Goal: Use online tool/utility: Utilize a website feature to perform a specific function

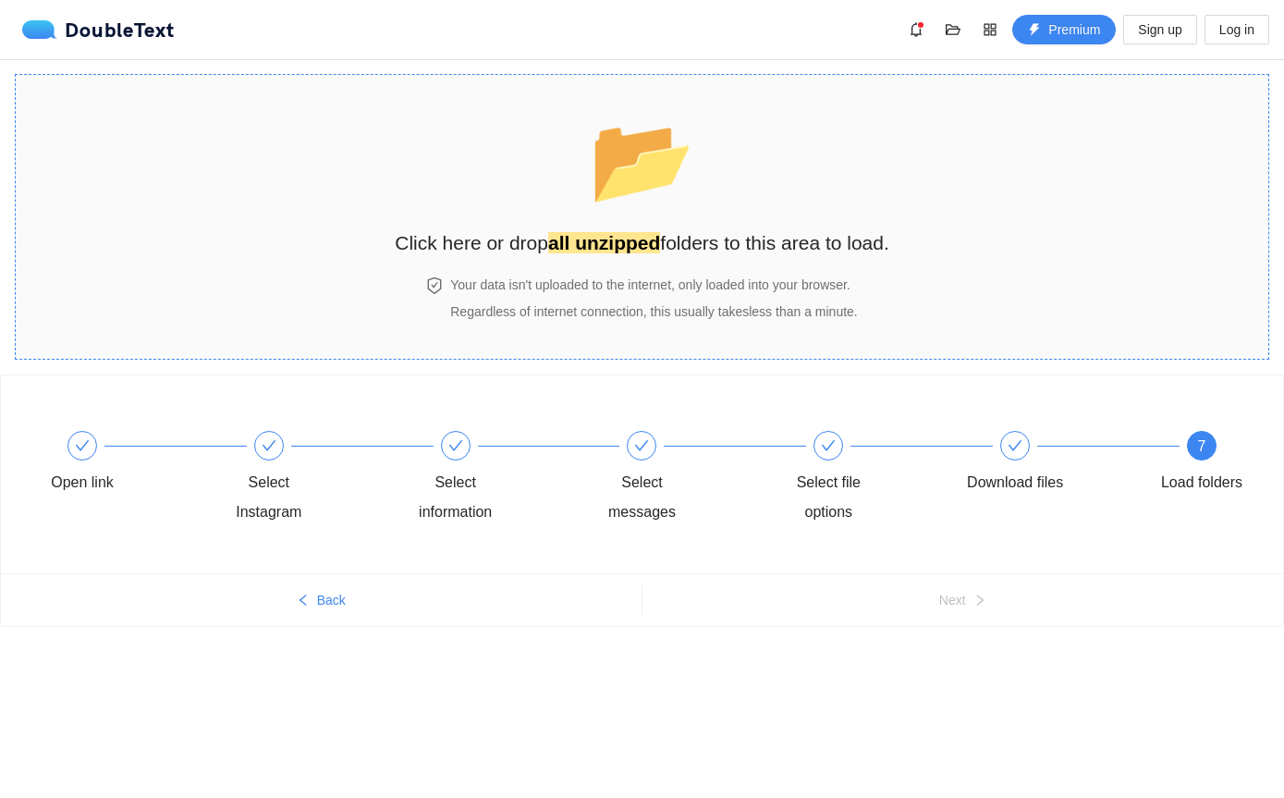
click at [665, 258] on div "📂 Click here or drop all unzipped folders to this area to load." at bounding box center [642, 180] width 494 height 174
click at [981, 152] on section "📂 Click here or drop all unzipped folders to this area to load. Your data isn't…" at bounding box center [642, 217] width 1254 height 286
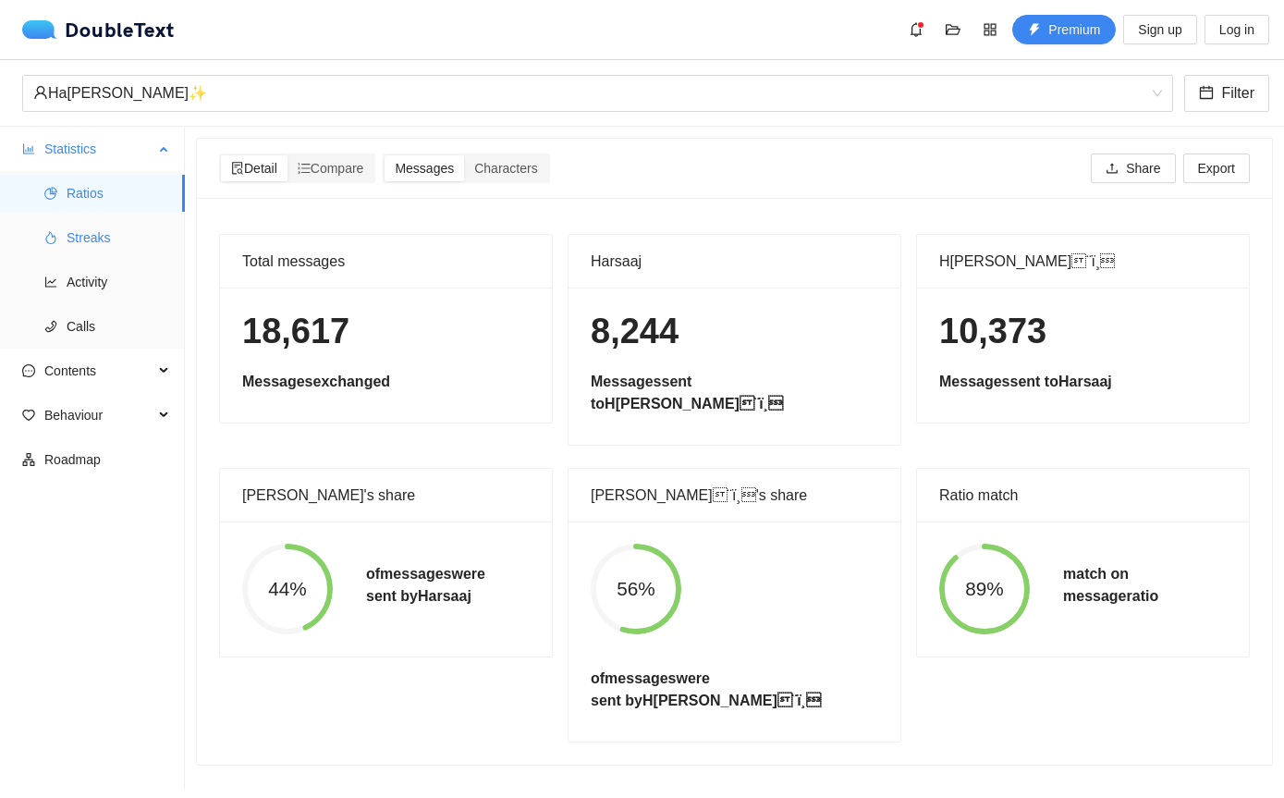
click at [85, 231] on span "Streaks" at bounding box center [119, 237] width 104 height 37
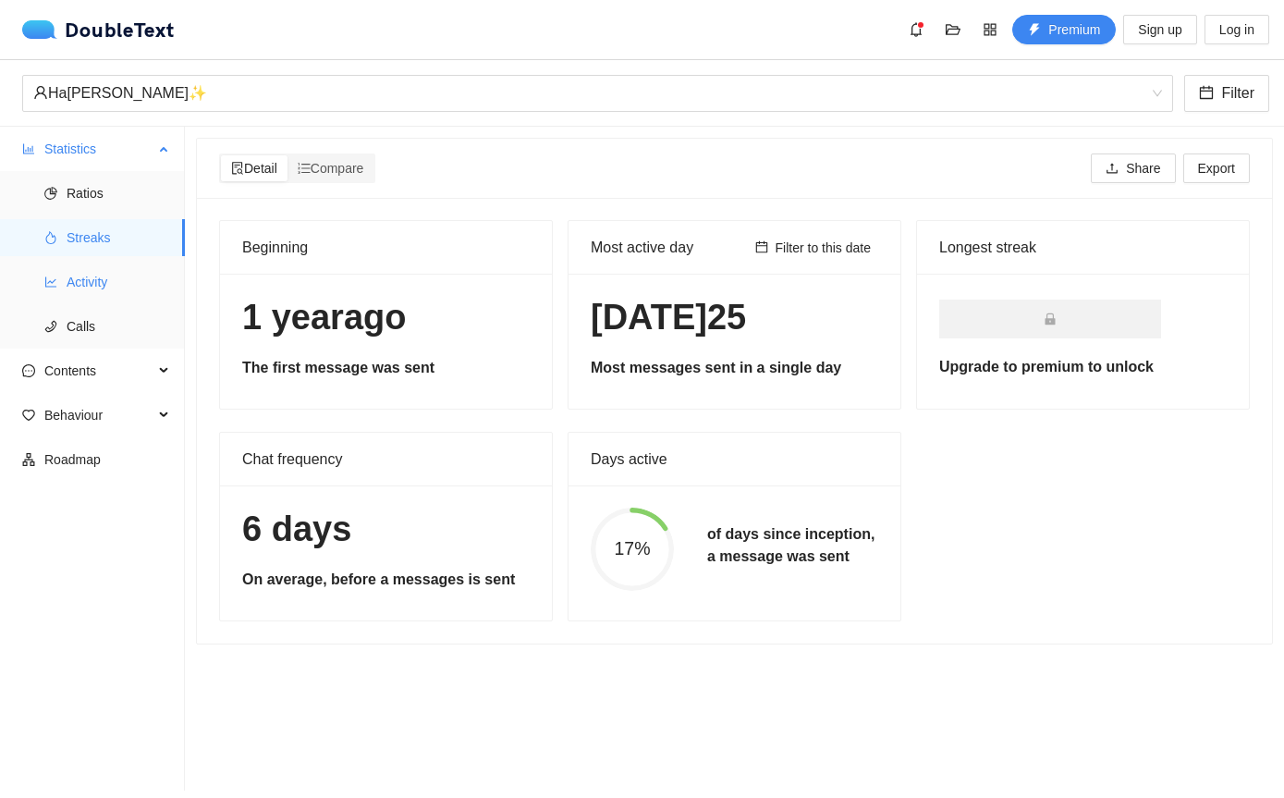
click at [91, 286] on span "Activity" at bounding box center [119, 281] width 104 height 37
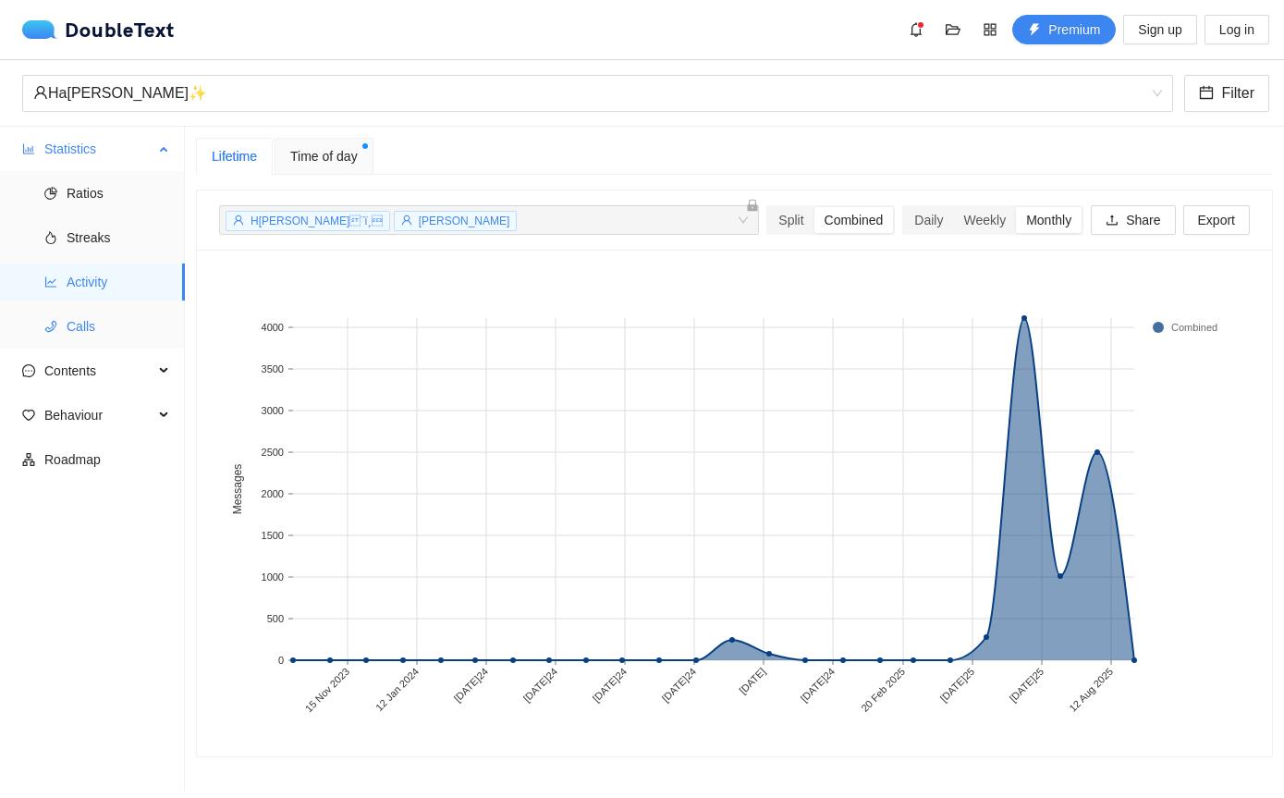
click at [110, 332] on span "Calls" at bounding box center [119, 326] width 104 height 37
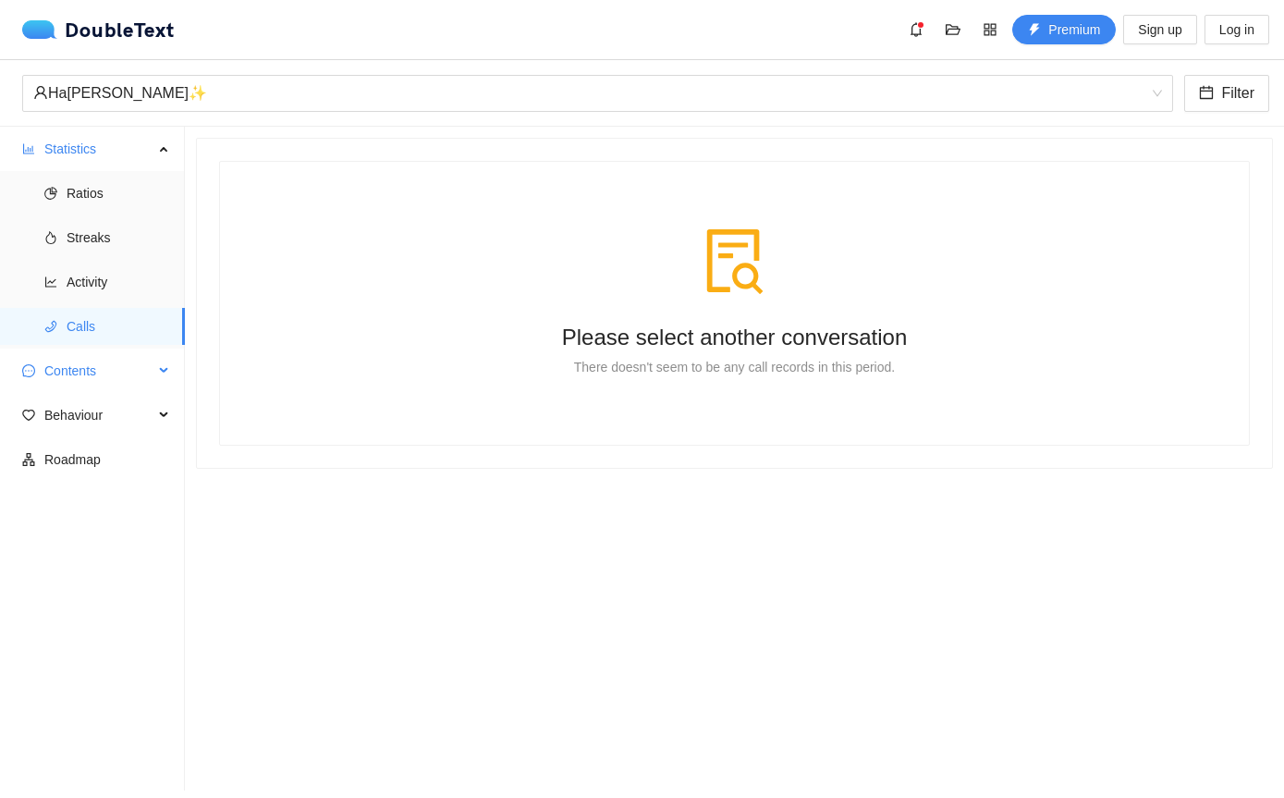
click at [128, 372] on span "Contents" at bounding box center [98, 370] width 109 height 37
click at [128, 415] on span "Word Cloud" at bounding box center [119, 414] width 104 height 37
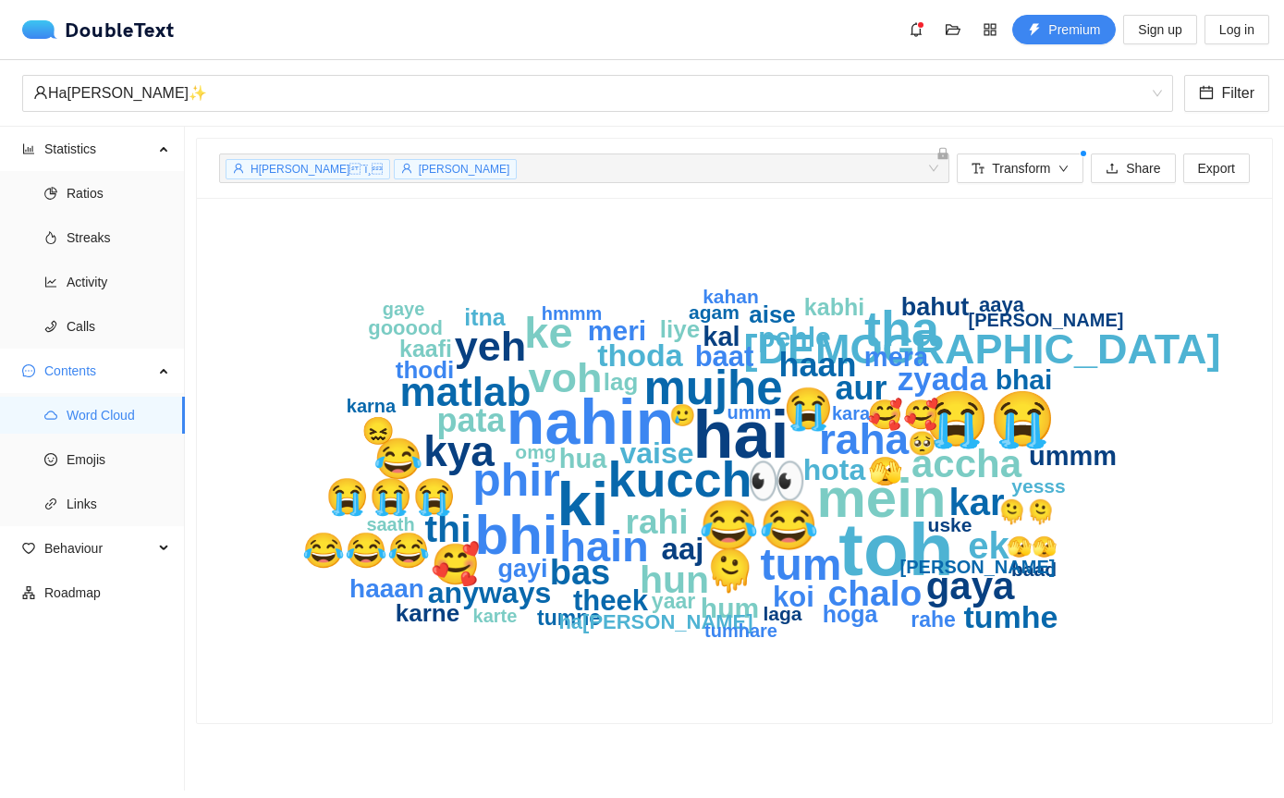
scroll to position [9, 0]
click at [1027, 166] on span "Transform" at bounding box center [1021, 168] width 58 height 20
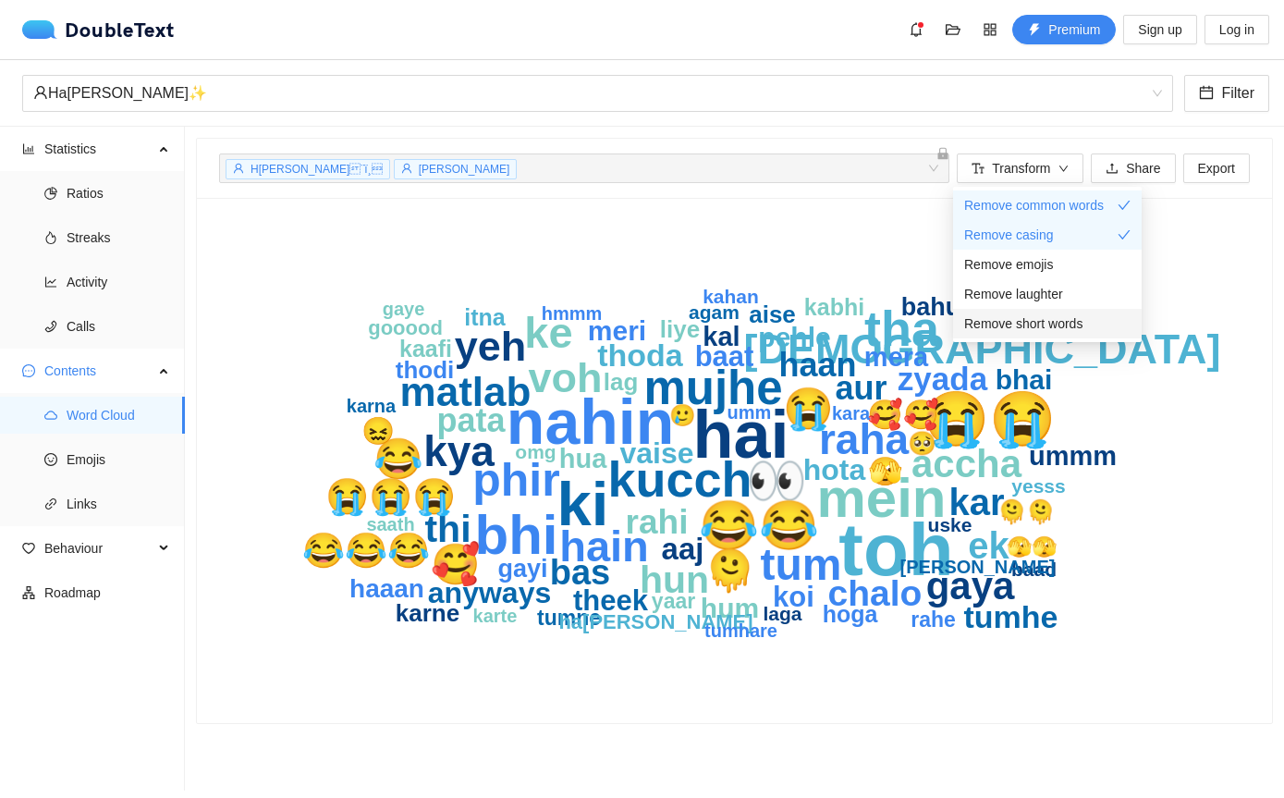
click at [1064, 316] on span "Remove short words" at bounding box center [1023, 323] width 118 height 20
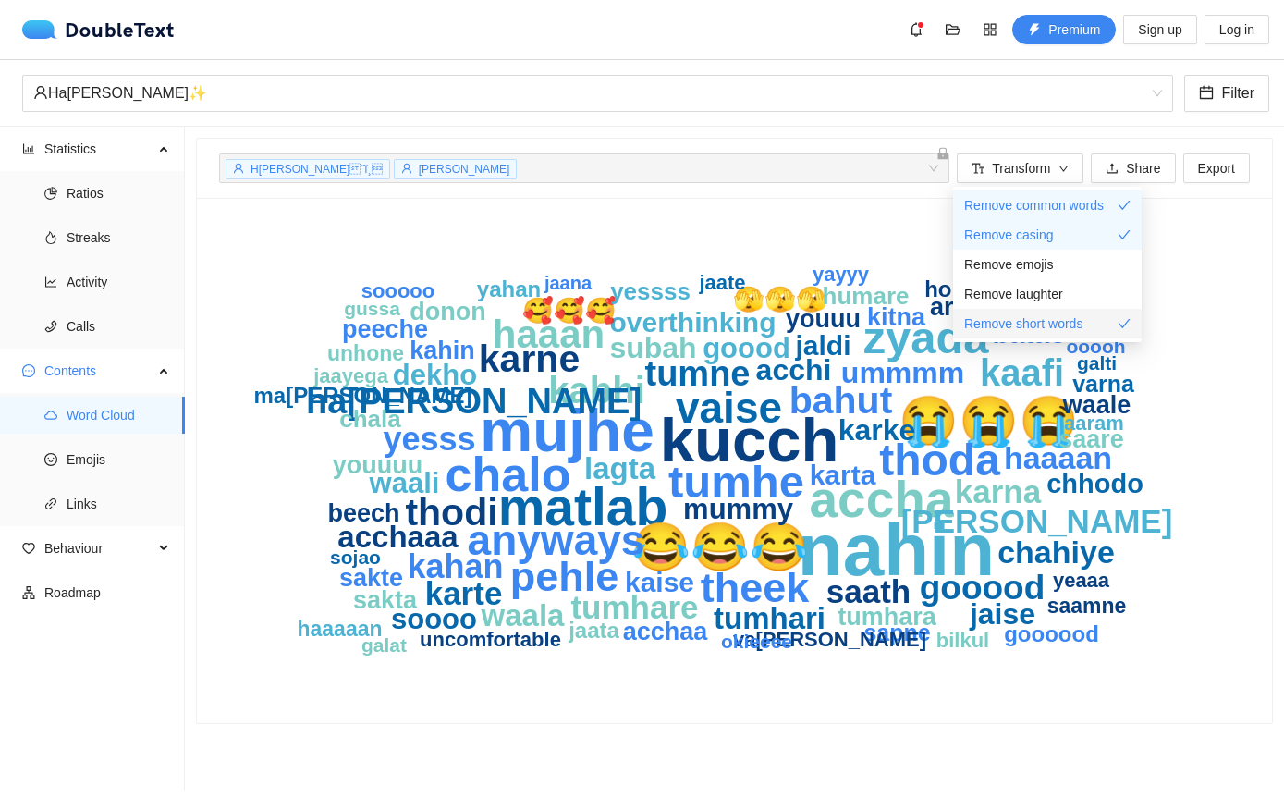
click at [1064, 316] on span "Remove short words" at bounding box center [1023, 323] width 118 height 20
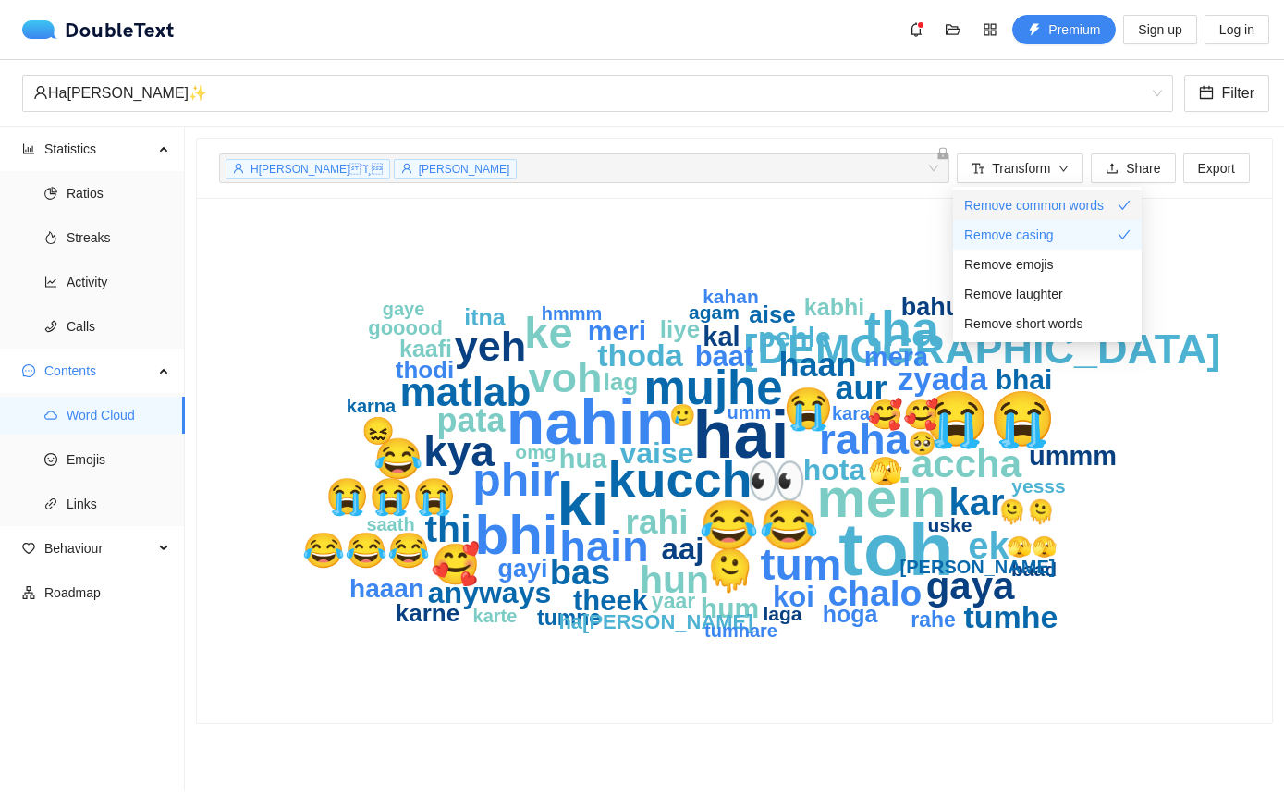
click at [1115, 195] on div "Remove common words" at bounding box center [1047, 205] width 166 height 20
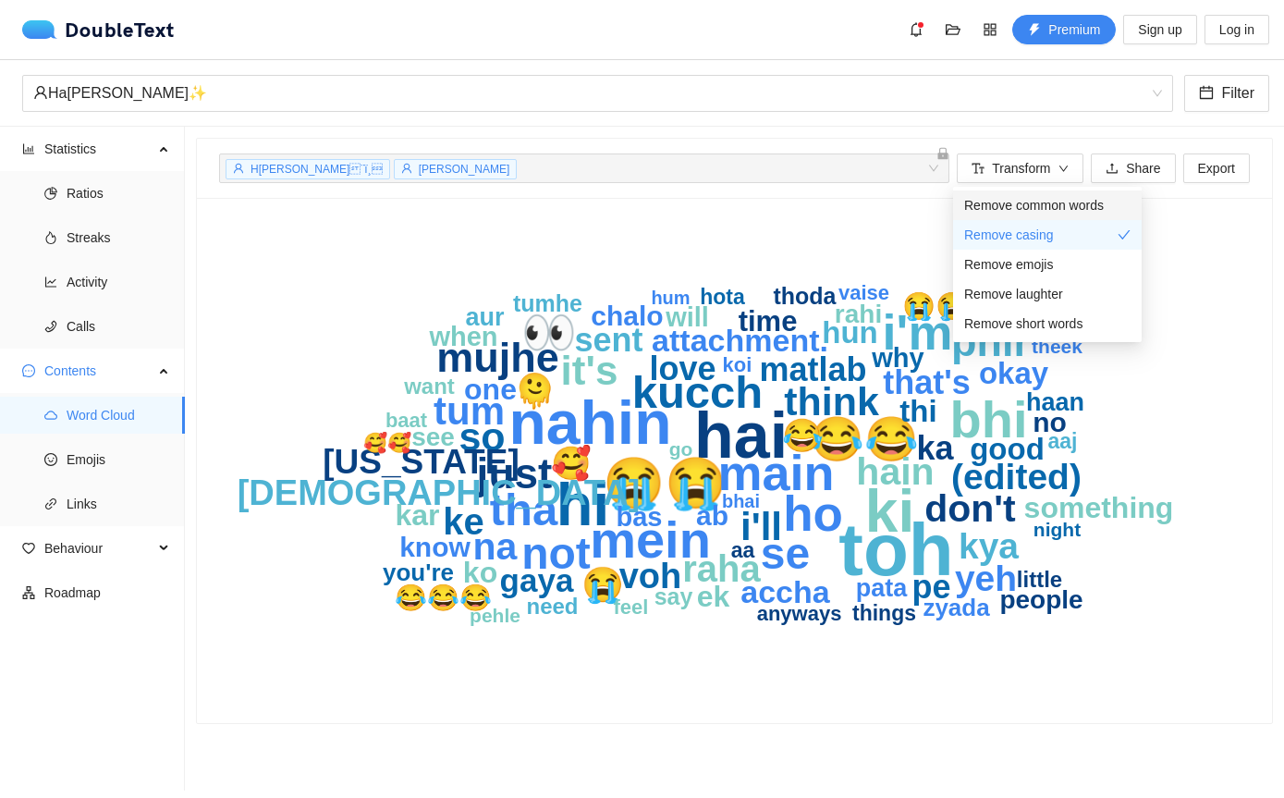
click at [1115, 195] on div "Remove common words" at bounding box center [1047, 205] width 166 height 20
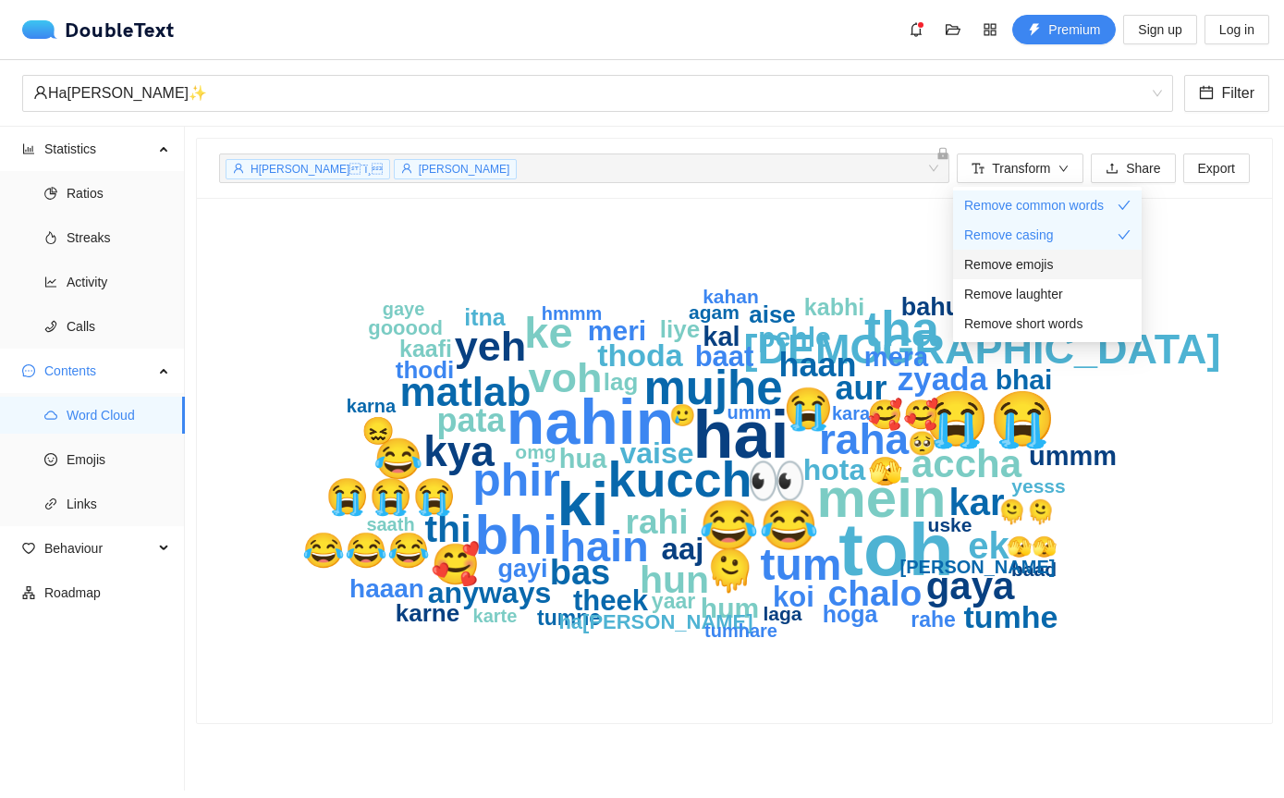
click at [1091, 261] on div "Remove emojis" at bounding box center [1047, 264] width 166 height 20
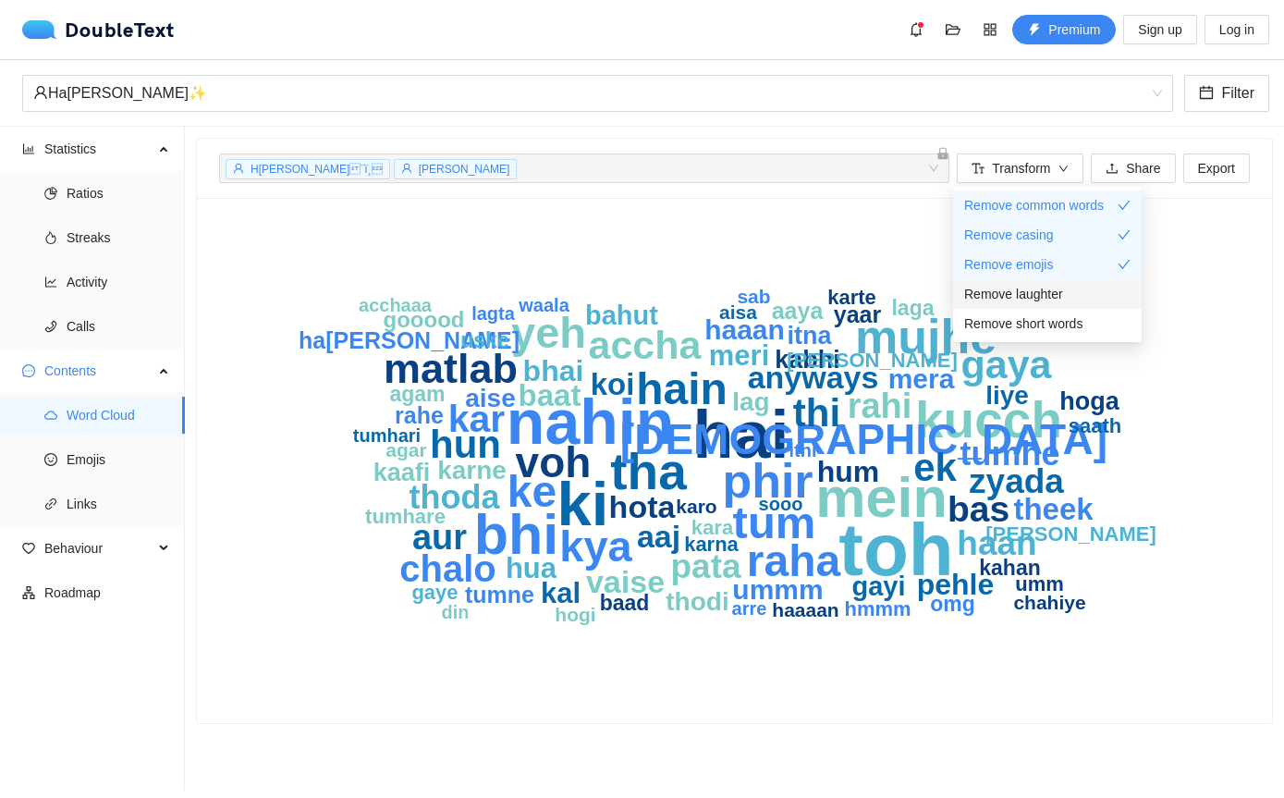
click at [1079, 285] on div "Remove laughter" at bounding box center [1047, 294] width 166 height 20
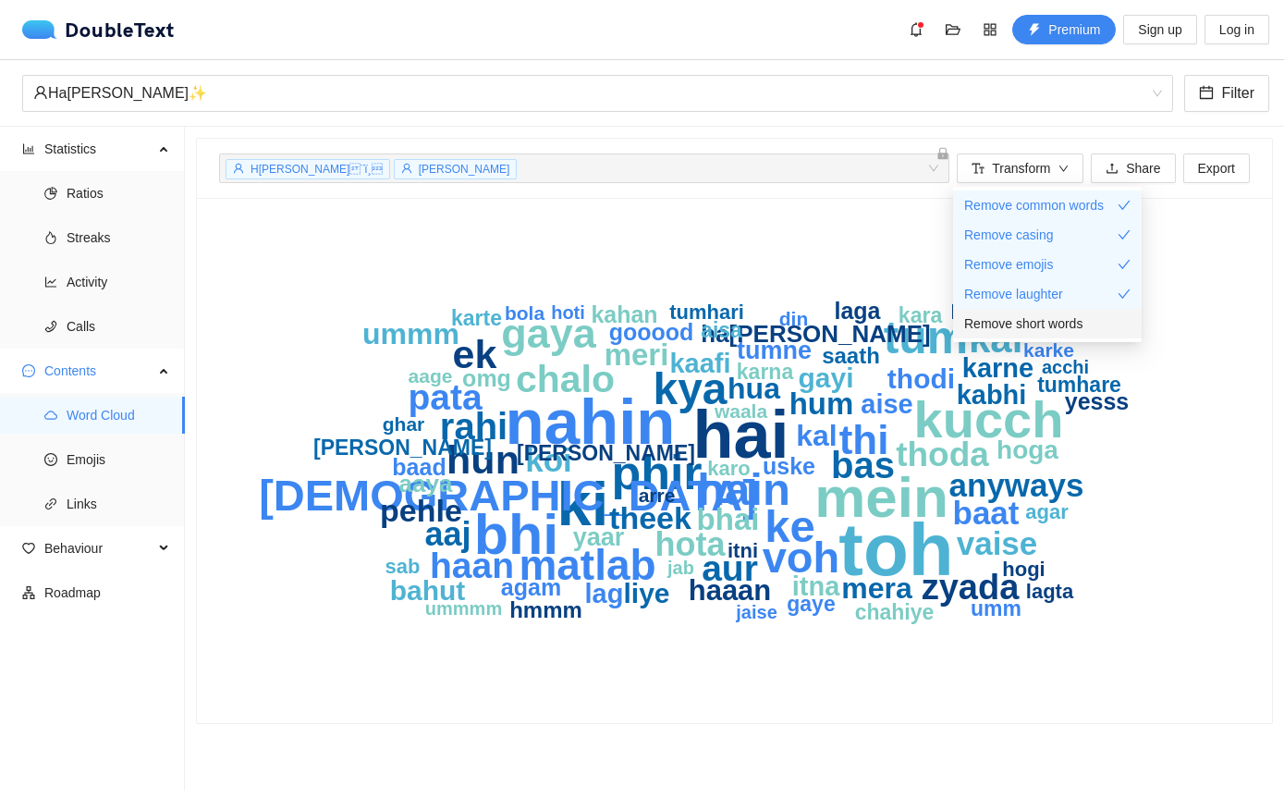
click at [1077, 319] on span "Remove short words" at bounding box center [1023, 323] width 118 height 20
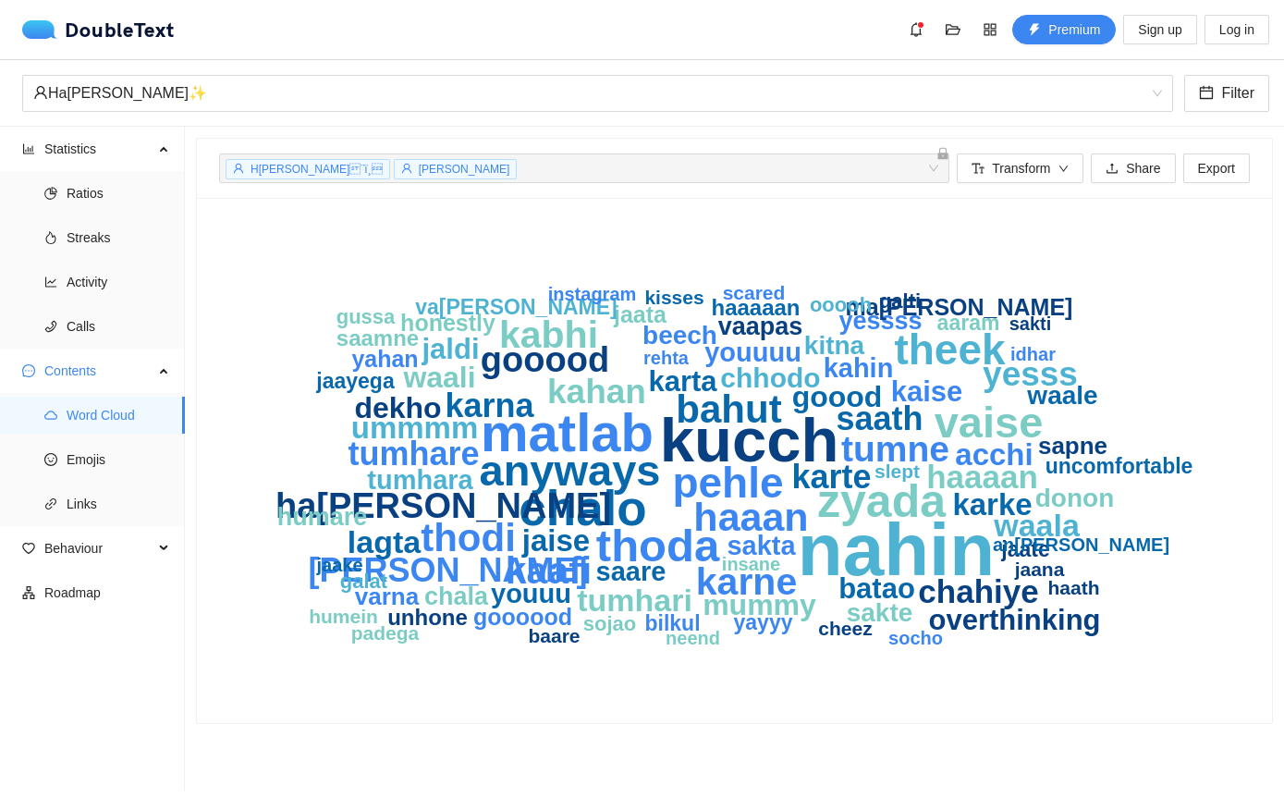
click at [928, 705] on div "nahin kucch matlab chalo zyada thoda vaise anyways theek pehle haaan bahut thod…" at bounding box center [734, 460] width 1075 height 525
click at [558, 164] on div "Ha[PERSON_NAME]¨ï¸ [PERSON_NAME] + 0 ..." at bounding box center [575, 168] width 702 height 22
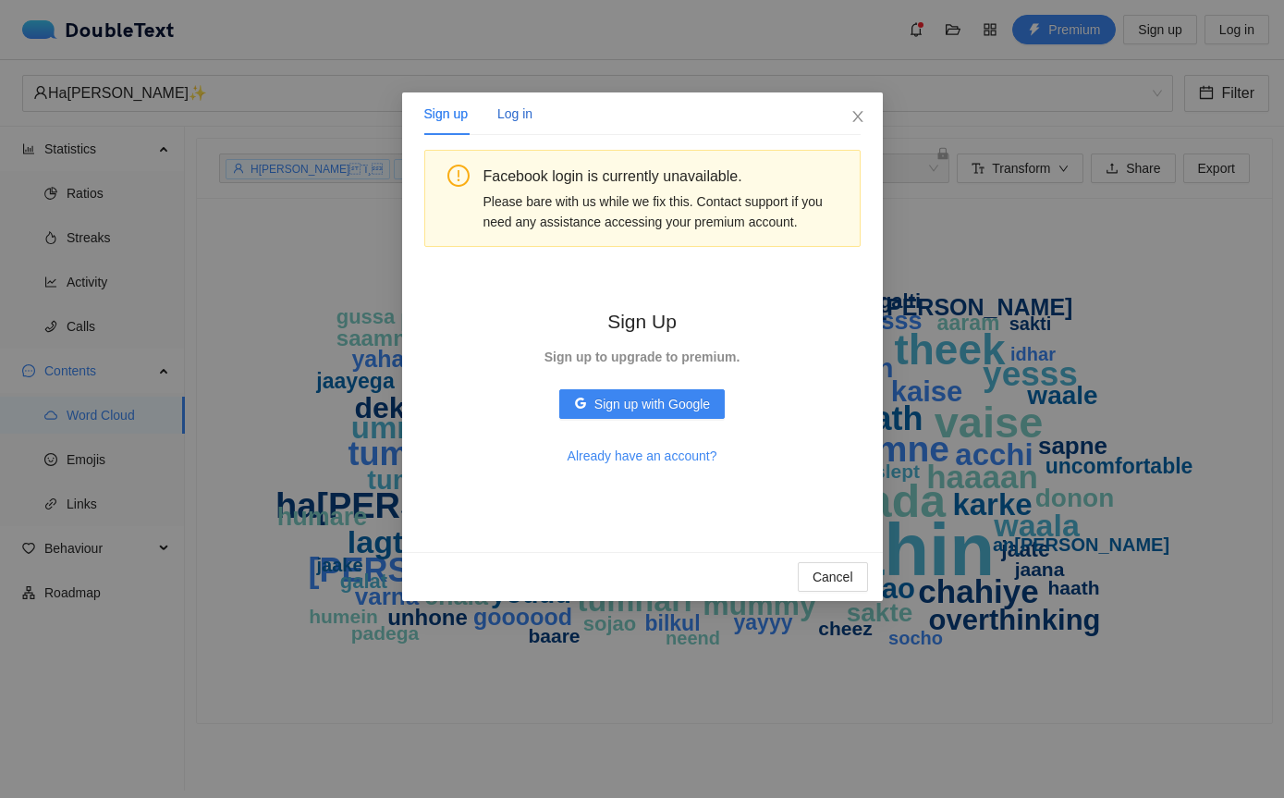
click at [517, 116] on div "Log in" at bounding box center [514, 114] width 35 height 20
click at [864, 110] on icon "close" at bounding box center [857, 116] width 15 height 15
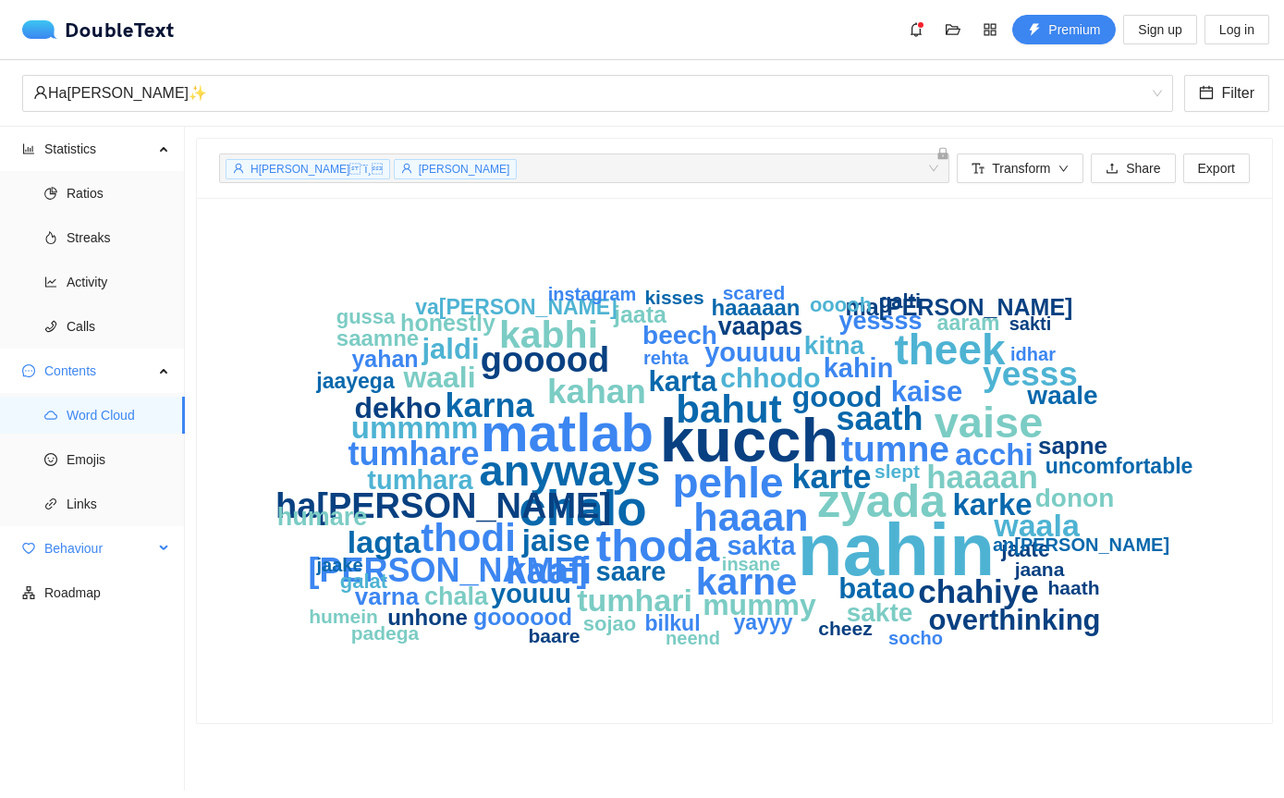
click at [146, 537] on span "Behaviour" at bounding box center [98, 548] width 109 height 37
click at [119, 588] on span "Engagement" at bounding box center [119, 592] width 104 height 37
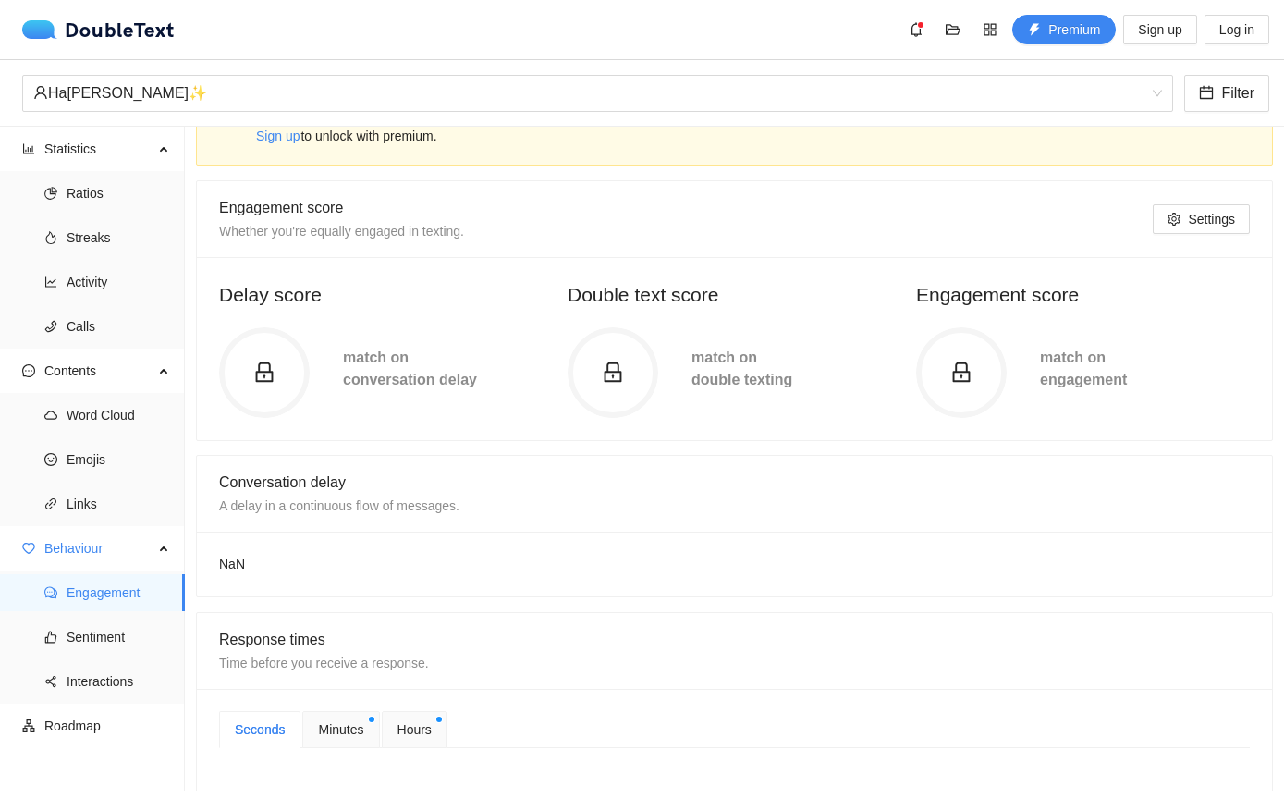
scroll to position [55, 0]
click at [1059, 19] on span "Premium" at bounding box center [1074, 29] width 52 height 20
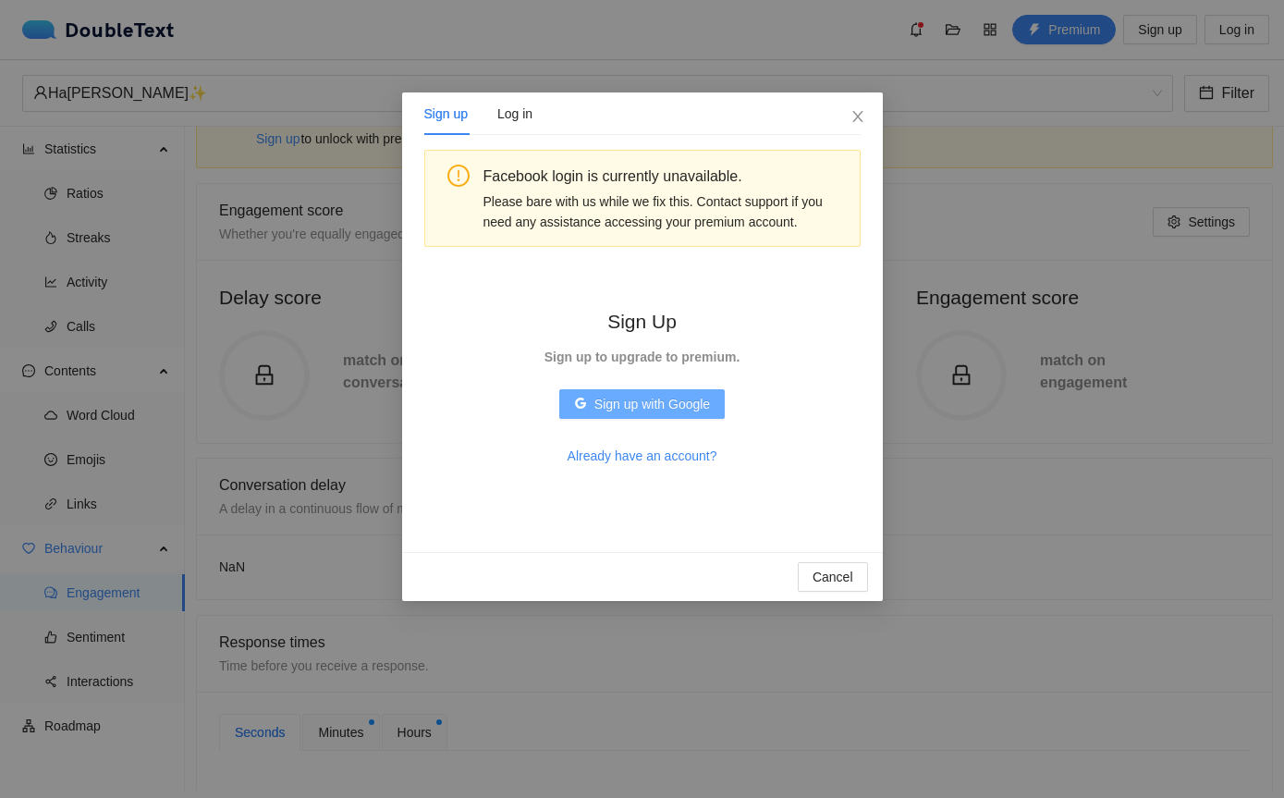
click at [616, 408] on span "Sign up with Google" at bounding box center [652, 404] width 116 height 20
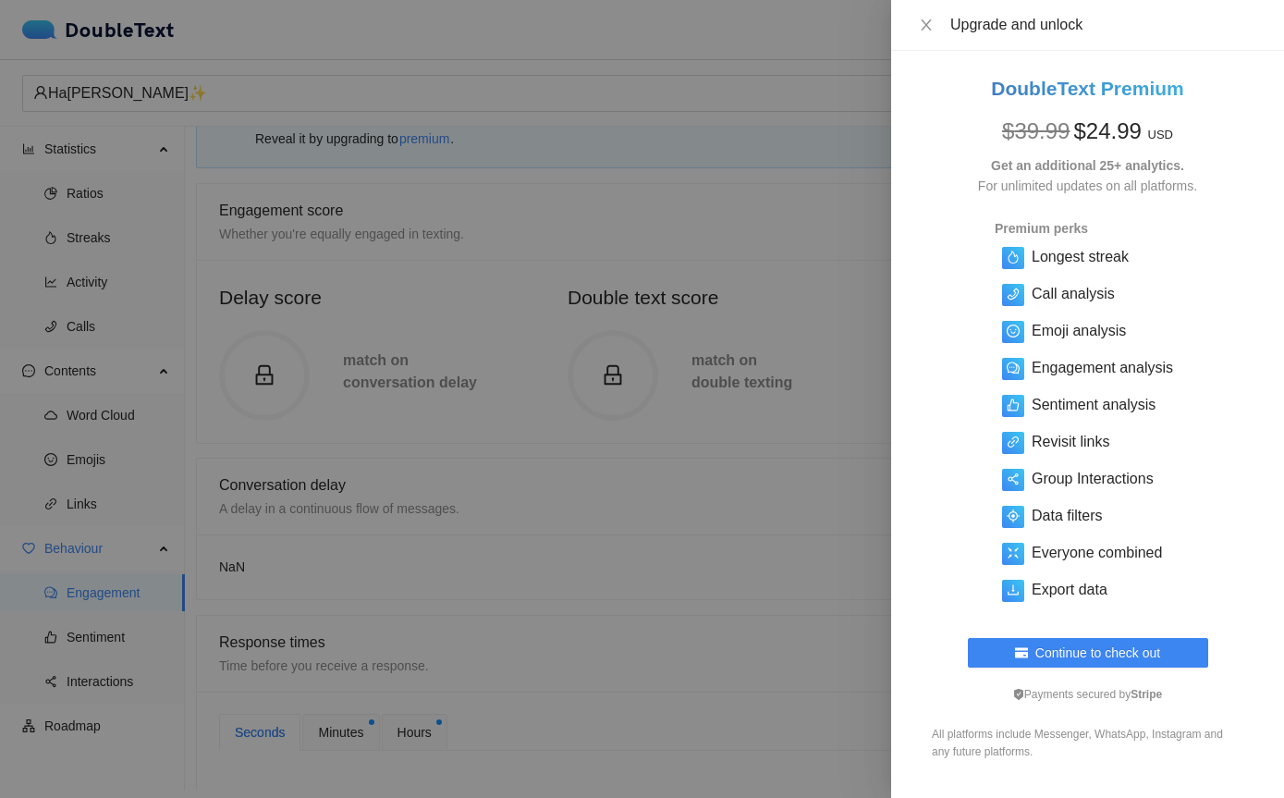
click at [904, 22] on div "Upgrade and unlock" at bounding box center [1087, 25] width 393 height 51
click at [922, 22] on icon "close" at bounding box center [926, 25] width 15 height 15
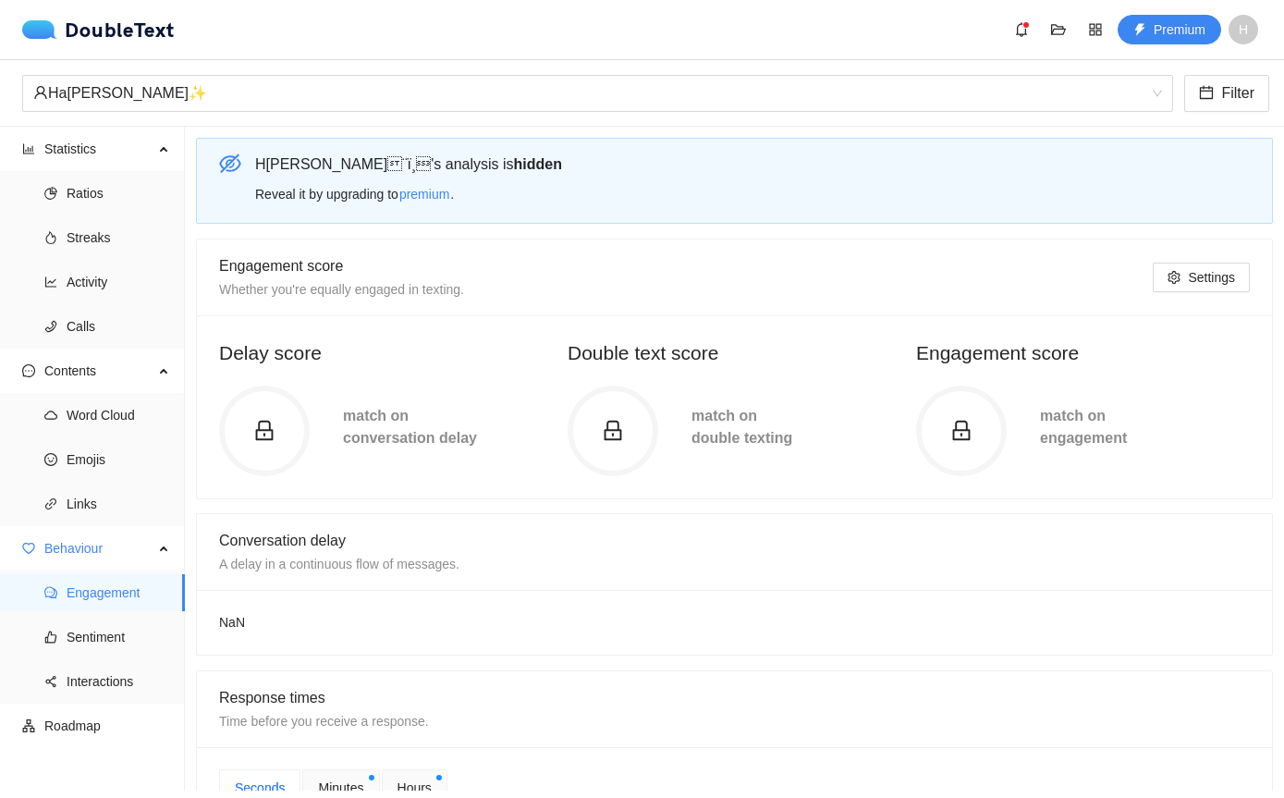
scroll to position [0, 0]
click at [231, 76] on div "Ha[PERSON_NAME]✨️" at bounding box center [589, 93] width 1112 height 35
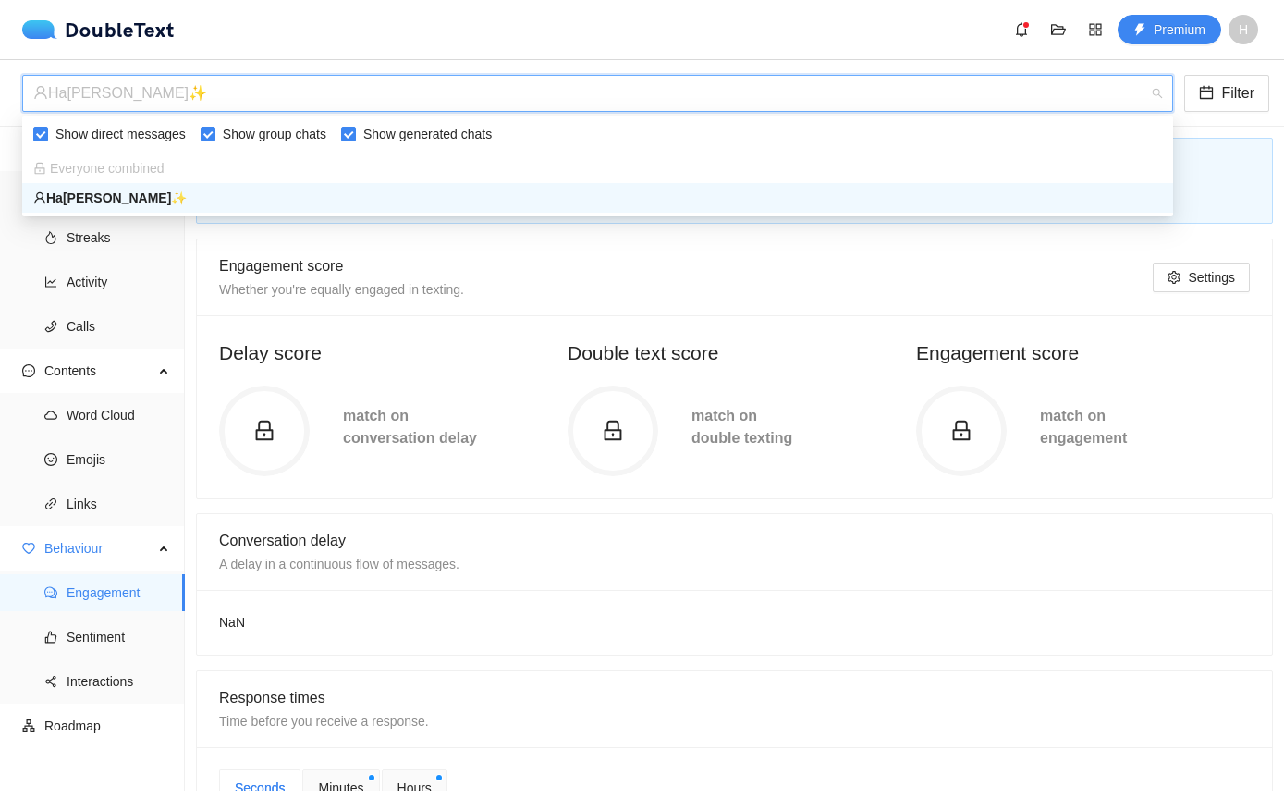
click at [811, 40] on div "DoubleText Premium H" at bounding box center [645, 30] width 1247 height 30
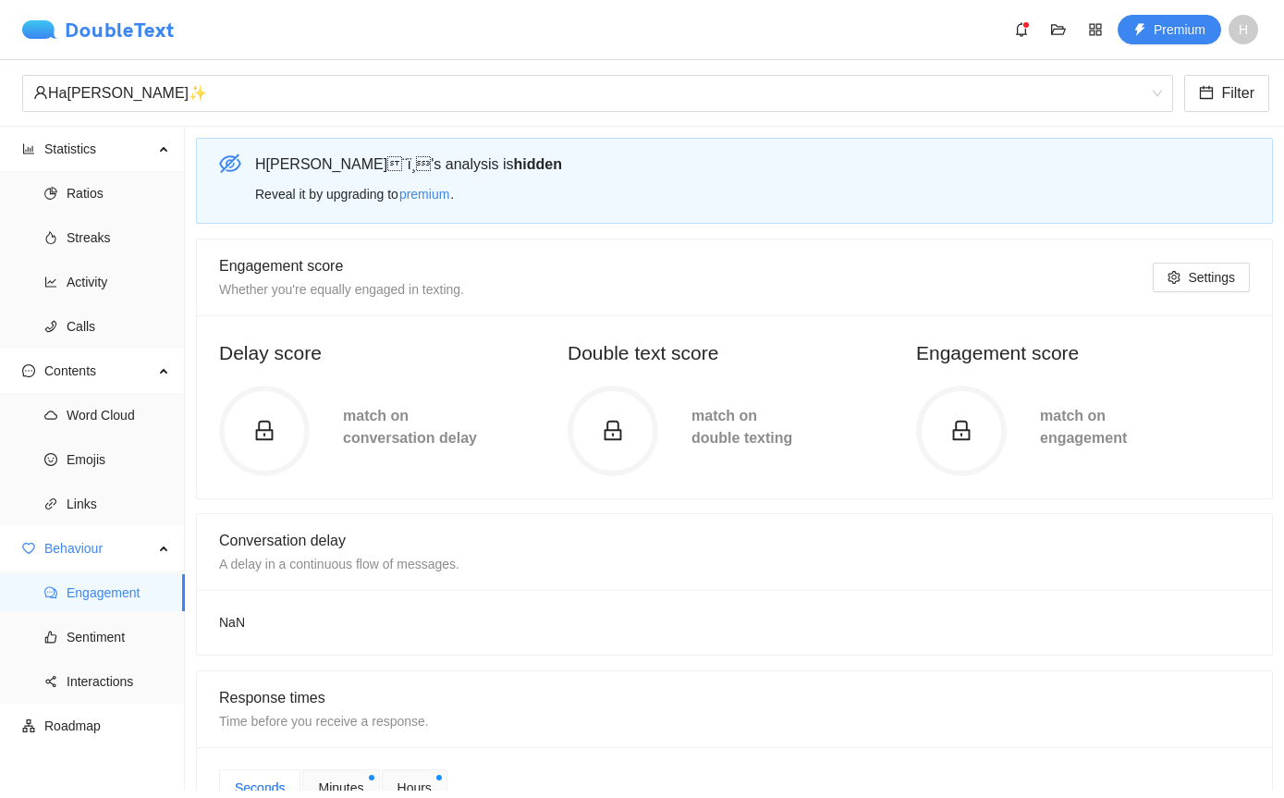
click at [23, 33] on img at bounding box center [43, 29] width 43 height 18
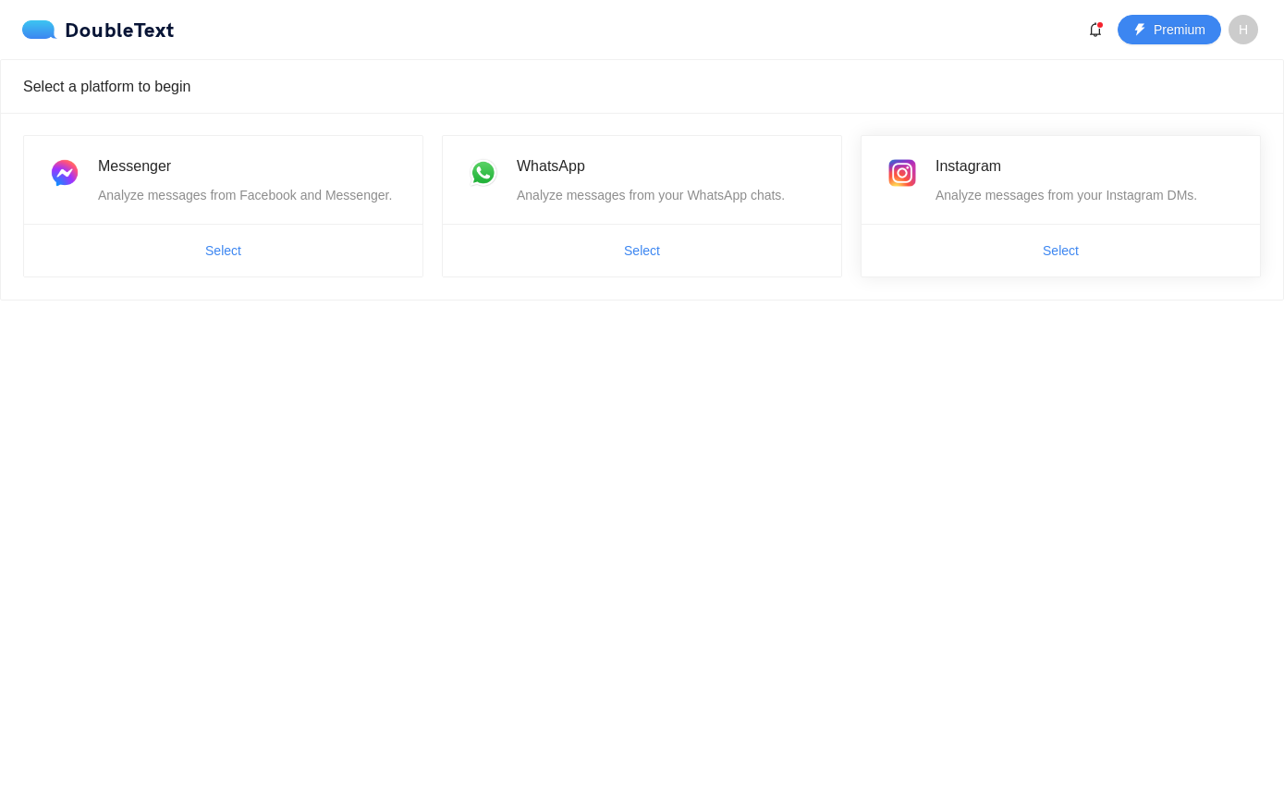
click at [1013, 250] on span "Select" at bounding box center [1060, 251] width 398 height 30
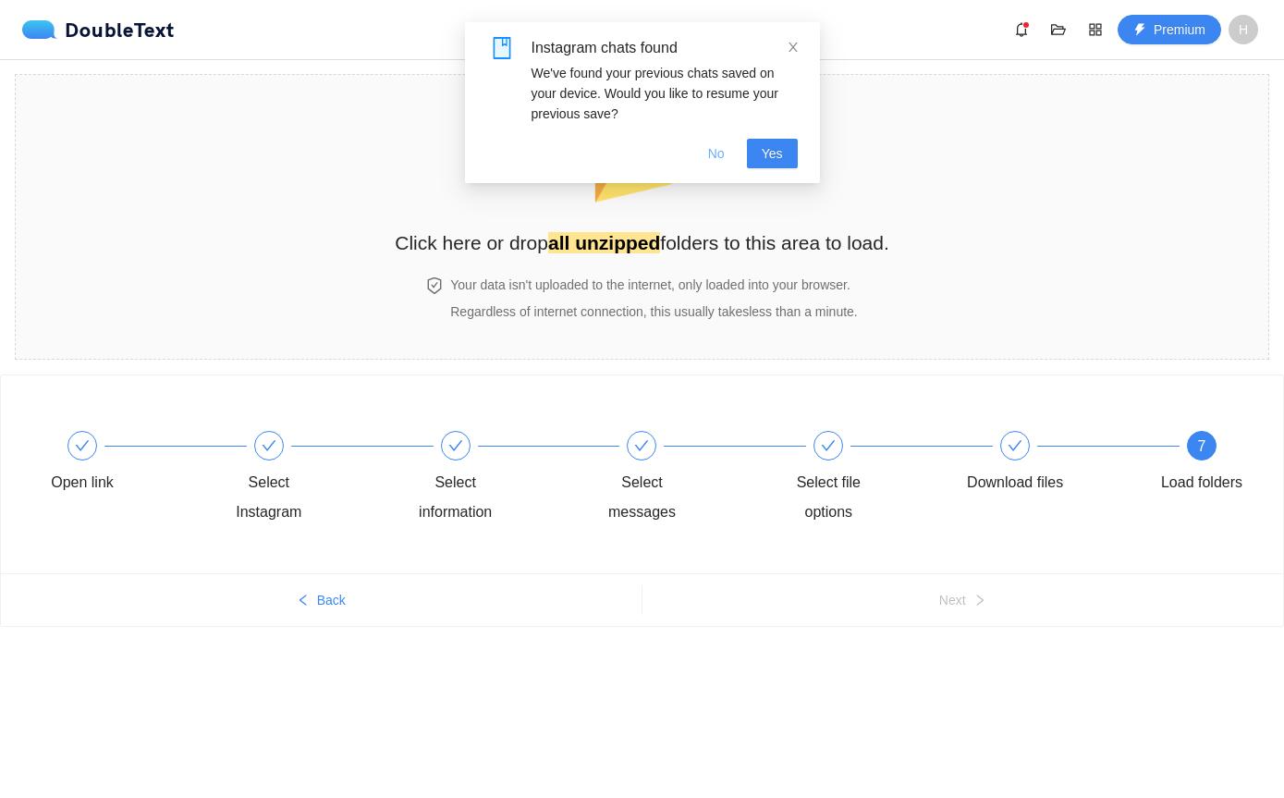
click at [714, 148] on span "No" at bounding box center [716, 153] width 17 height 20
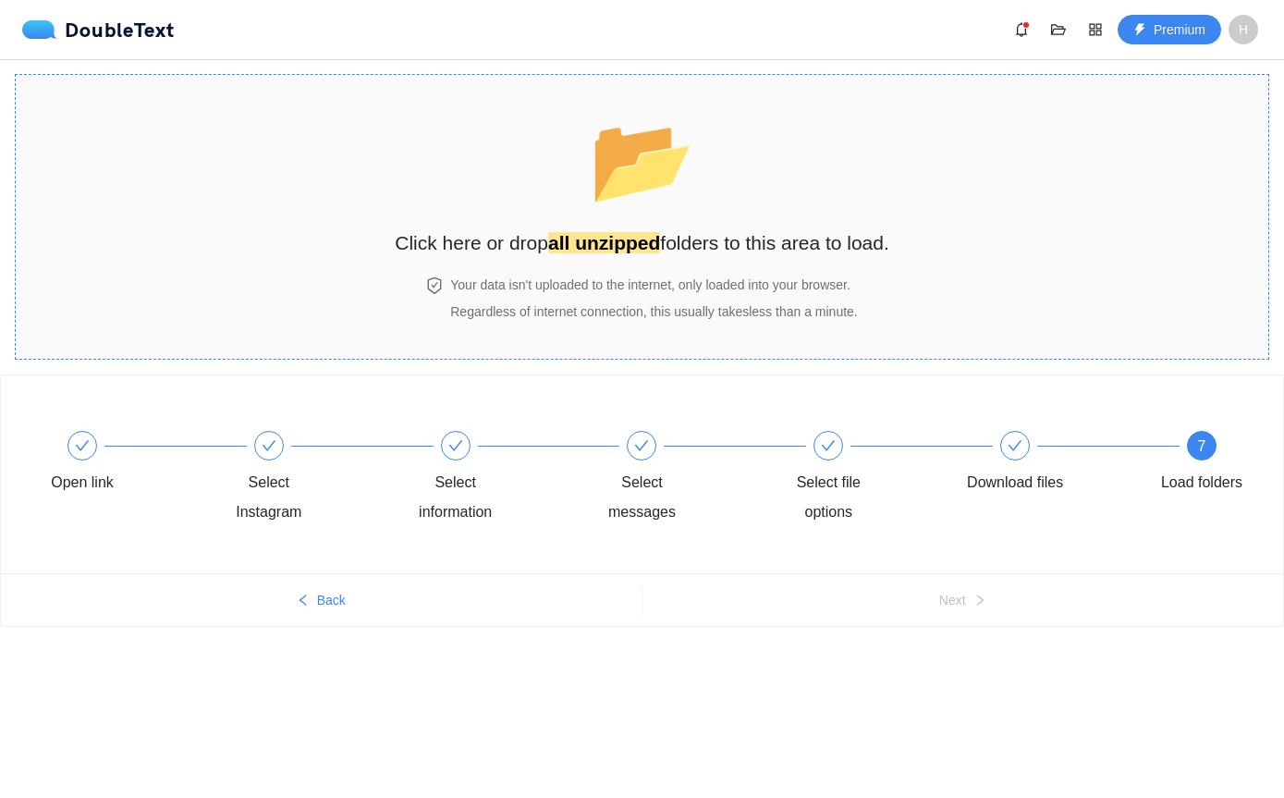
click at [660, 236] on h2 "Click here or drop all unzipped folders to this area to load." at bounding box center [642, 242] width 494 height 30
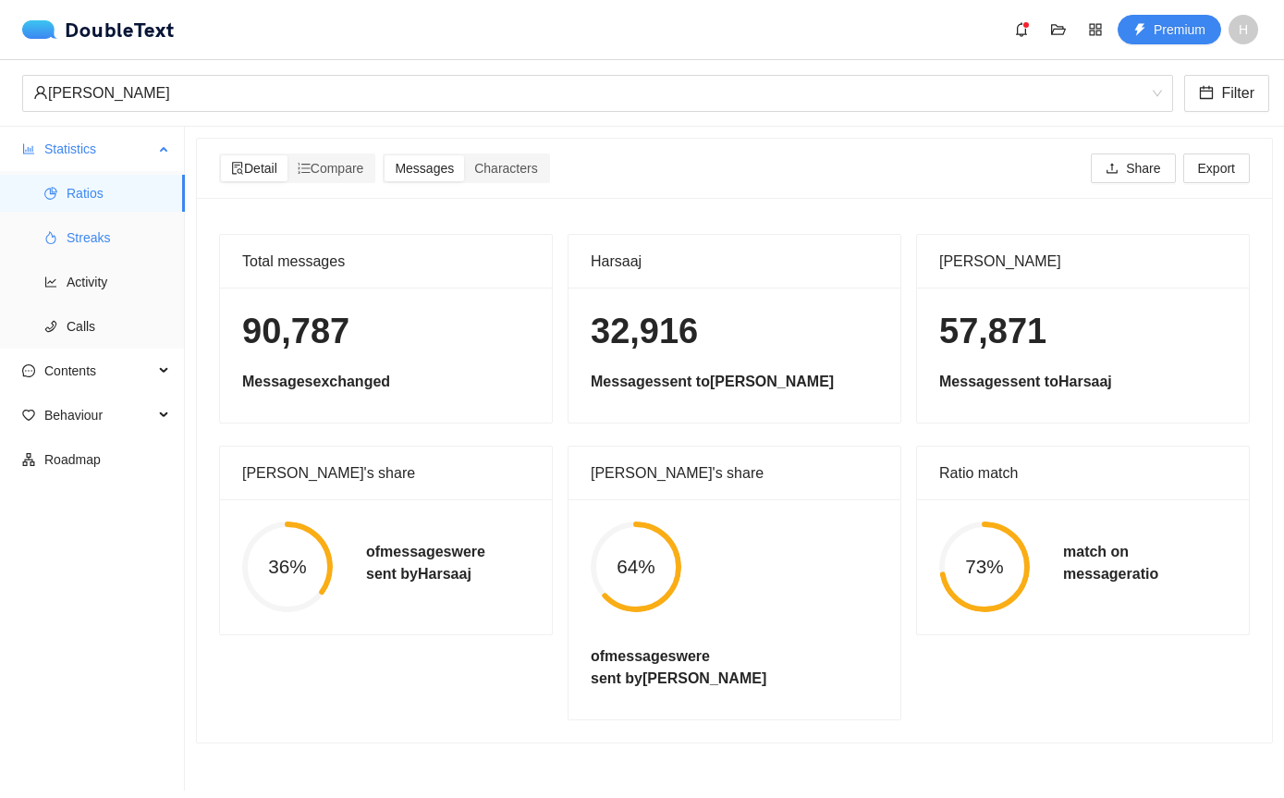
click at [128, 232] on span "Streaks" at bounding box center [119, 237] width 104 height 37
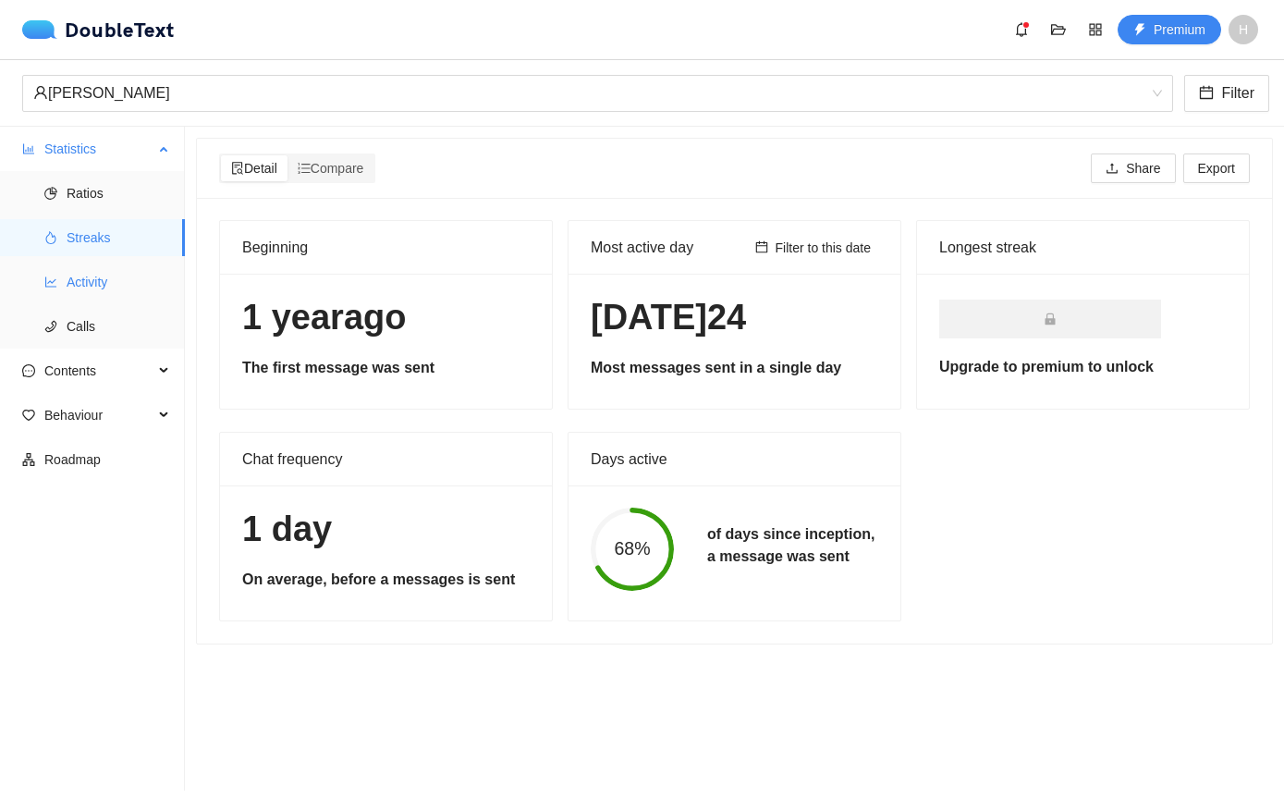
click at [119, 287] on span "Activity" at bounding box center [119, 281] width 104 height 37
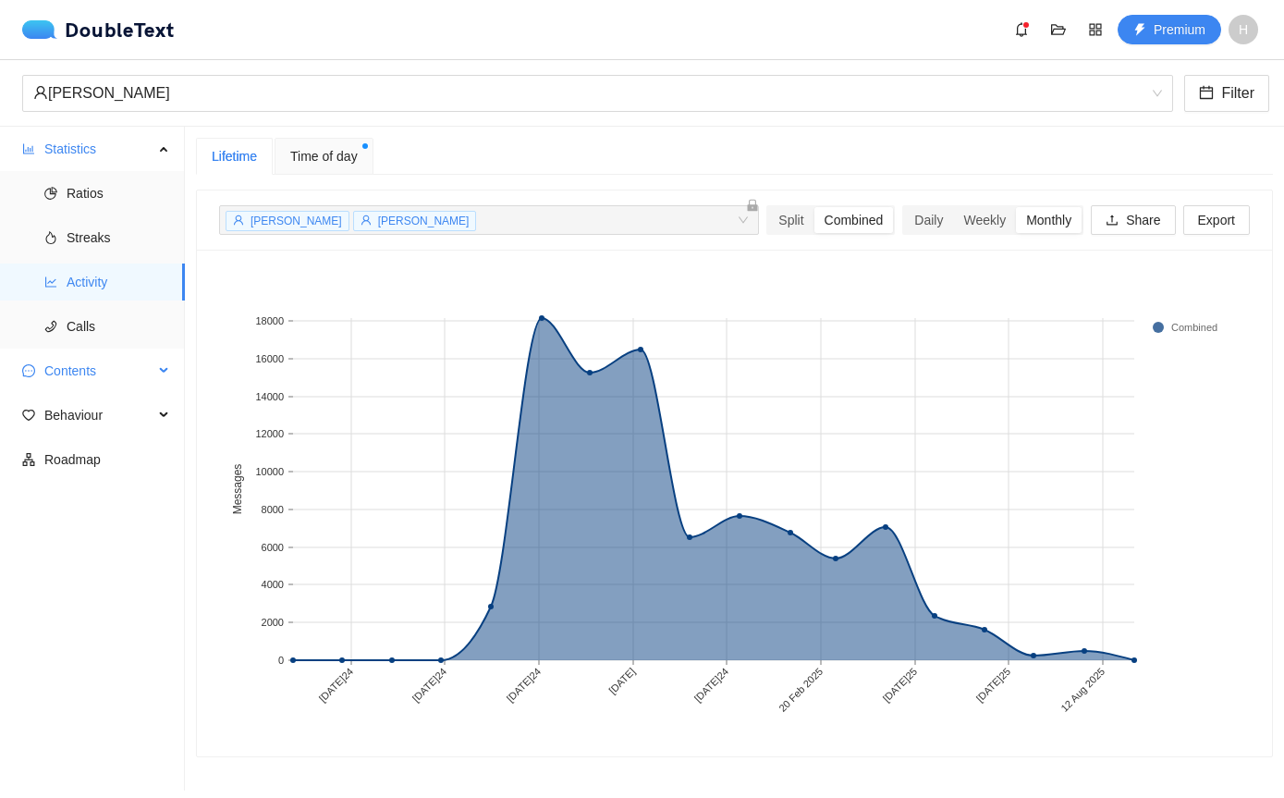
click at [142, 367] on span "Contents" at bounding box center [98, 370] width 109 height 37
click at [140, 415] on span "Word Cloud" at bounding box center [119, 414] width 104 height 37
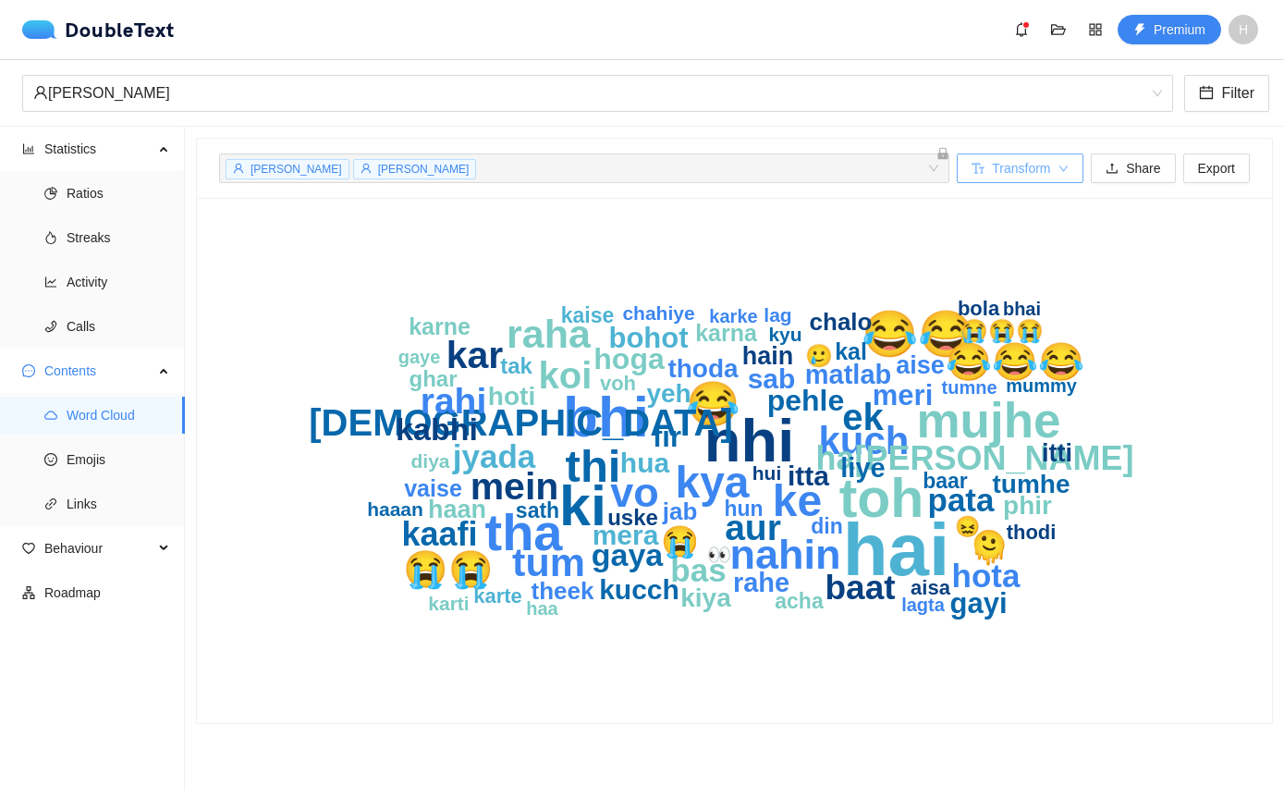
click at [1050, 170] on button "Transform" at bounding box center [1020, 168] width 127 height 30
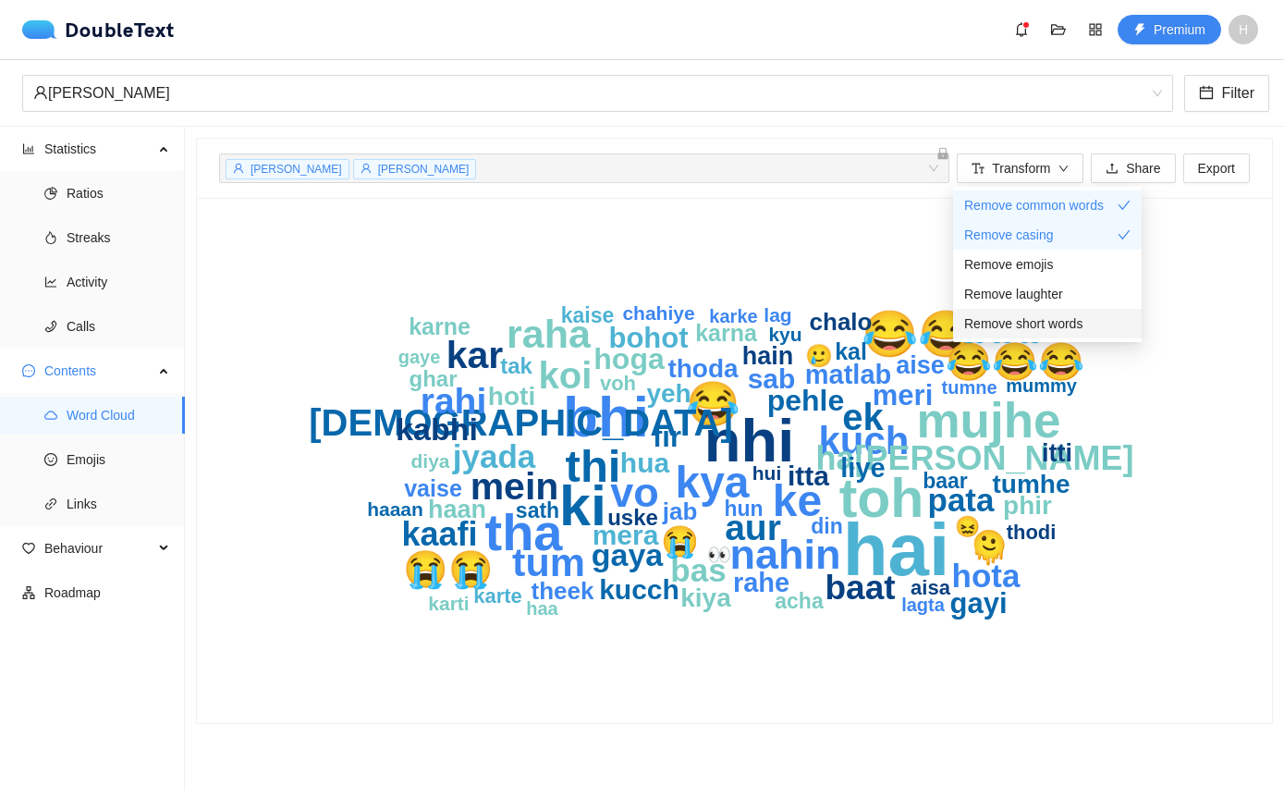
click at [1047, 324] on span "Remove short words" at bounding box center [1023, 323] width 118 height 20
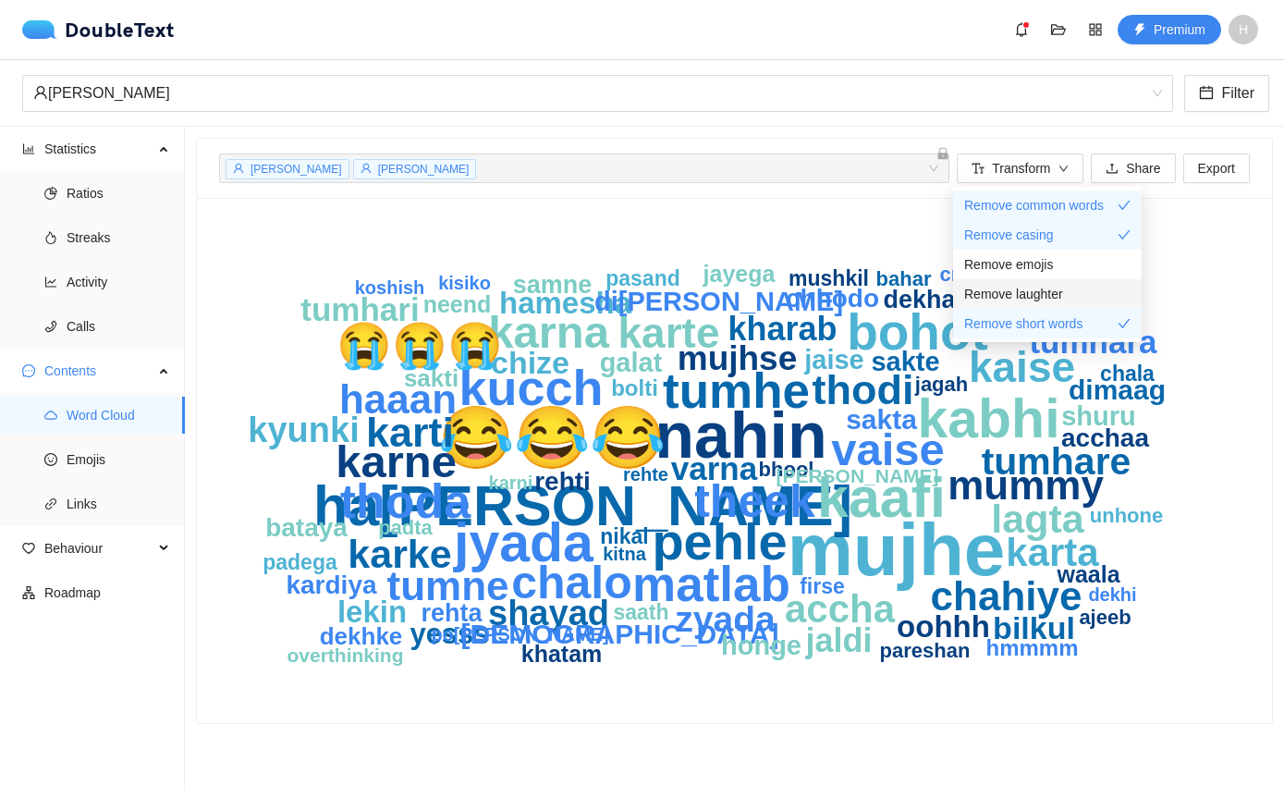
click at [1035, 286] on span "Remove laughter" at bounding box center [1013, 294] width 99 height 20
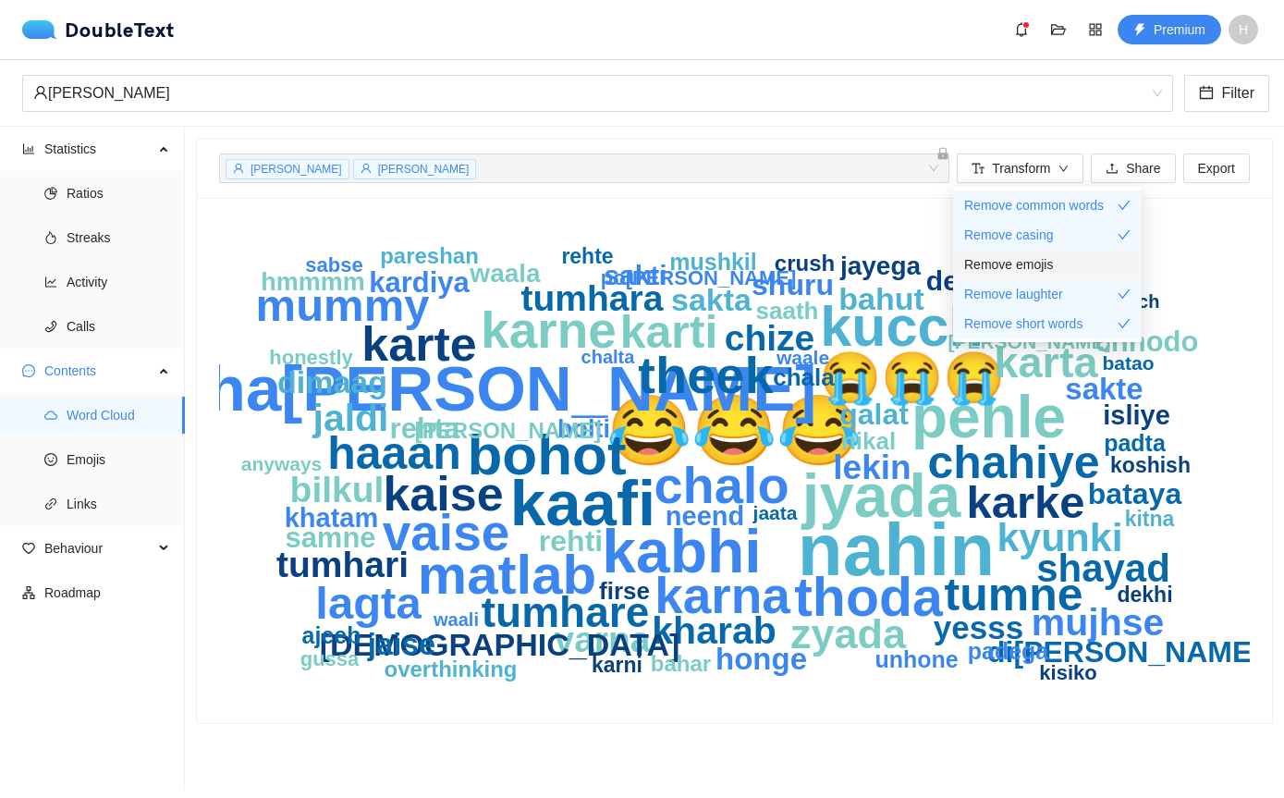
click at [1034, 264] on span "Remove emojis" at bounding box center [1008, 264] width 89 height 20
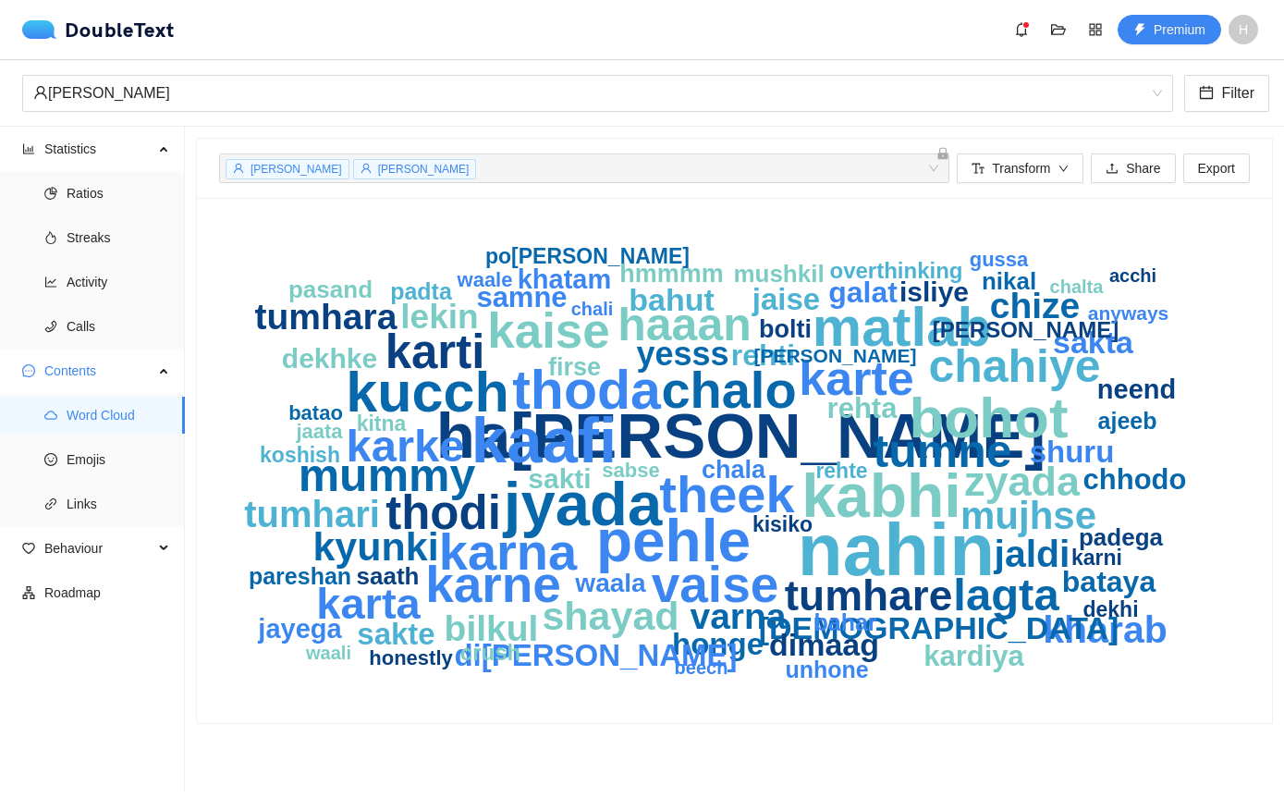
click at [754, 130] on section "Ha[PERSON_NAME]arsaaj Si[PERSON_NAME]ander + 0 ... Transform Share Export nahin…" at bounding box center [734, 459] width 1099 height 664
click at [1066, 178] on button "Transform" at bounding box center [1020, 168] width 127 height 30
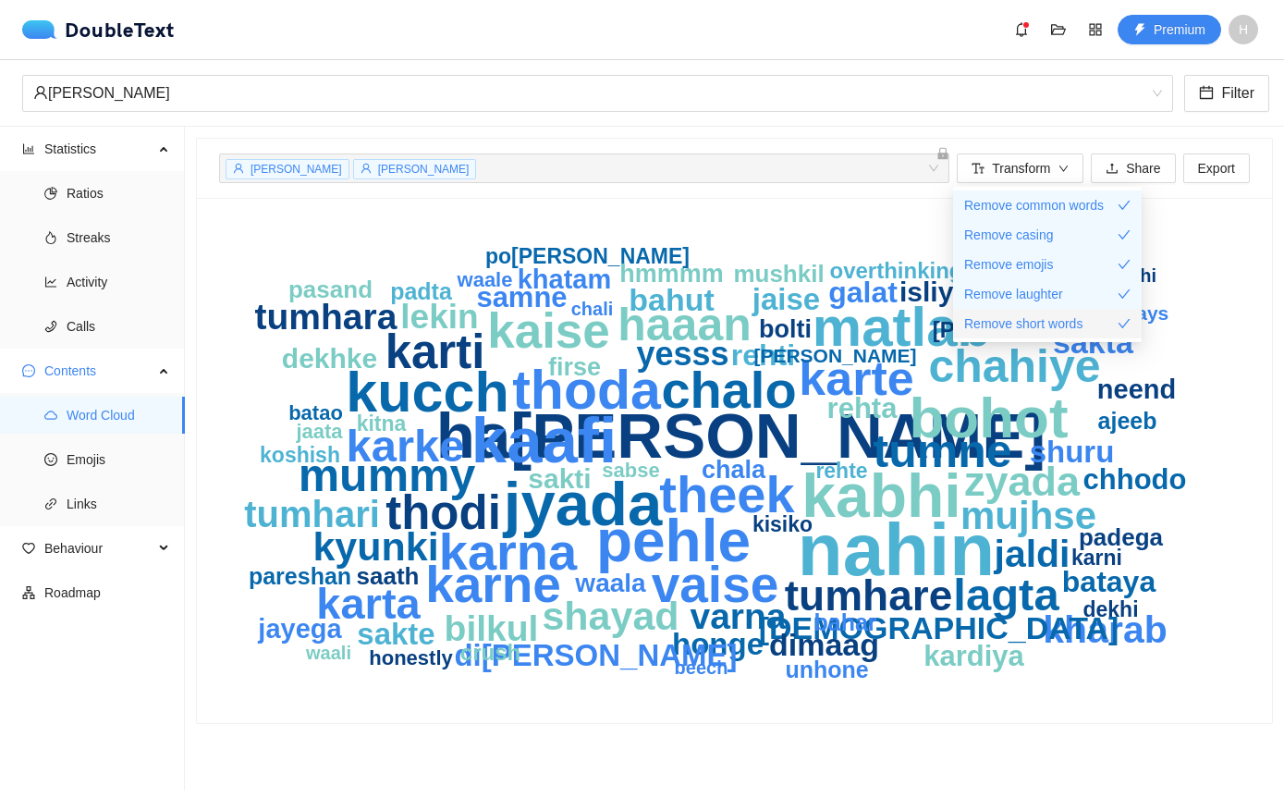
click at [1050, 331] on span "Remove short words" at bounding box center [1023, 323] width 118 height 20
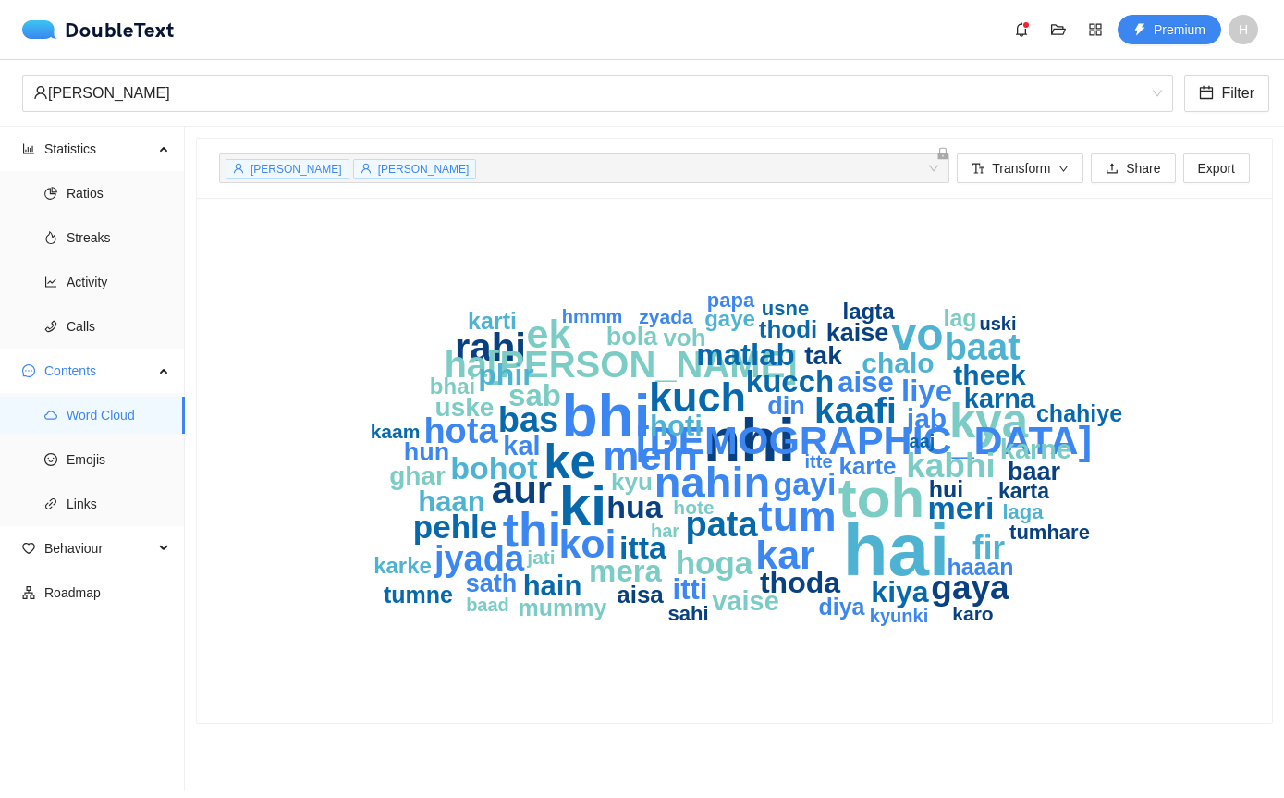
click at [853, 140] on div "[PERSON_NAME] Harsaaj [PERSON_NAME] Wander + 0 ... Transform Share Export" at bounding box center [734, 168] width 1030 height 59
click at [137, 592] on span "Roadmap" at bounding box center [107, 592] width 126 height 37
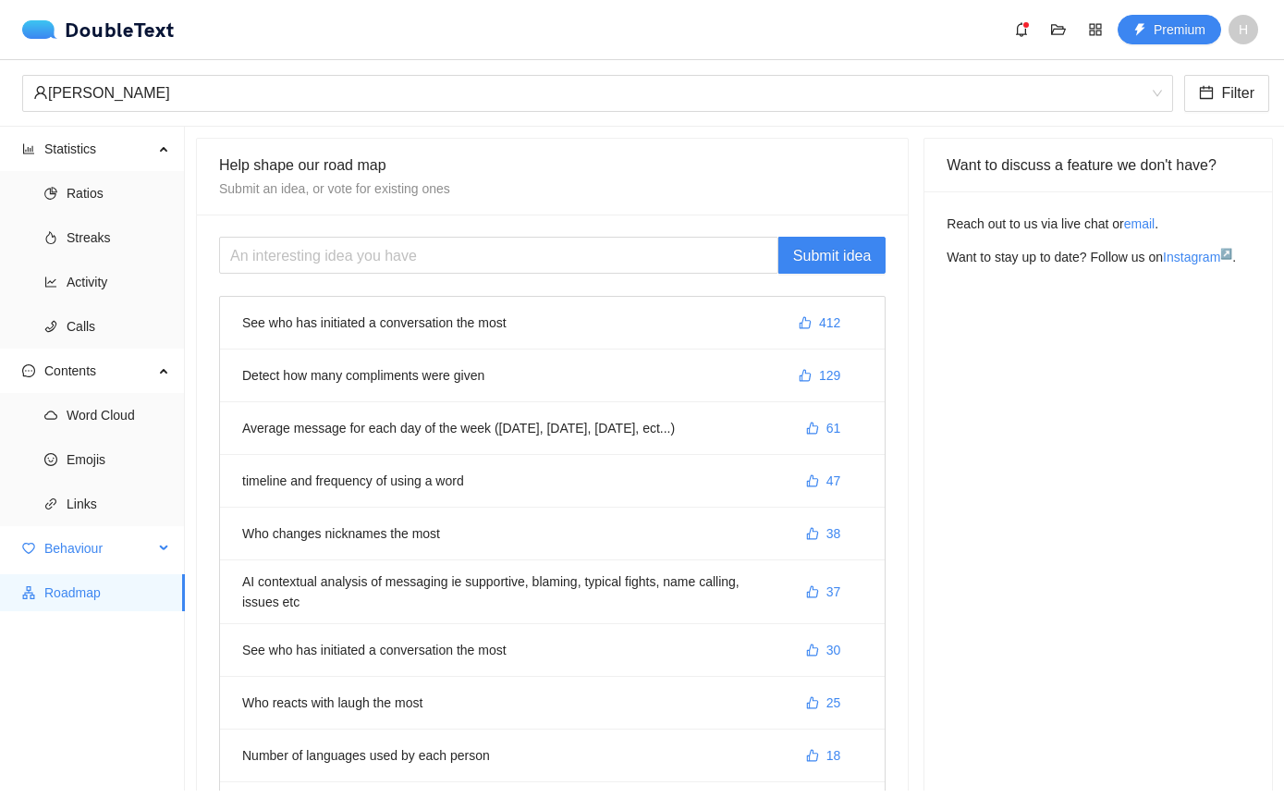
click at [100, 550] on span "Behaviour" at bounding box center [98, 548] width 109 height 37
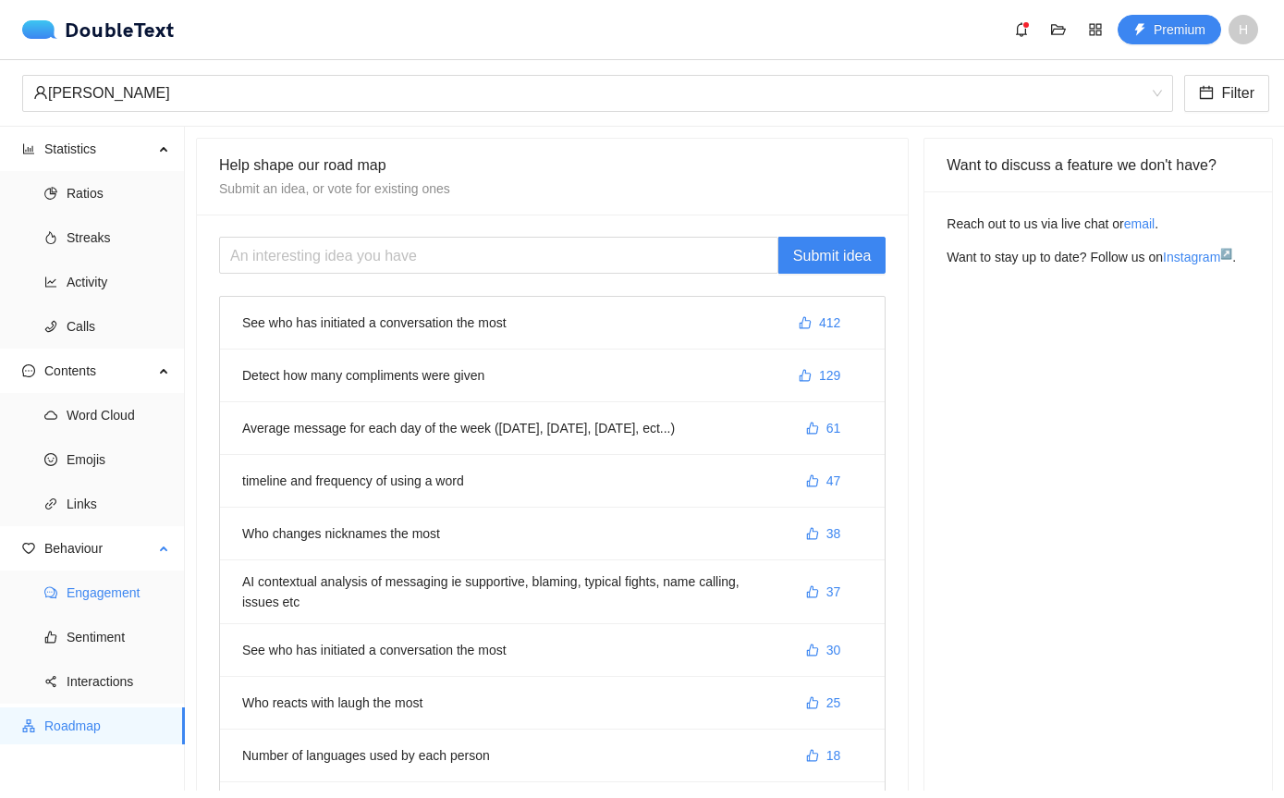
click at [103, 587] on span "Engagement" at bounding box center [119, 592] width 104 height 37
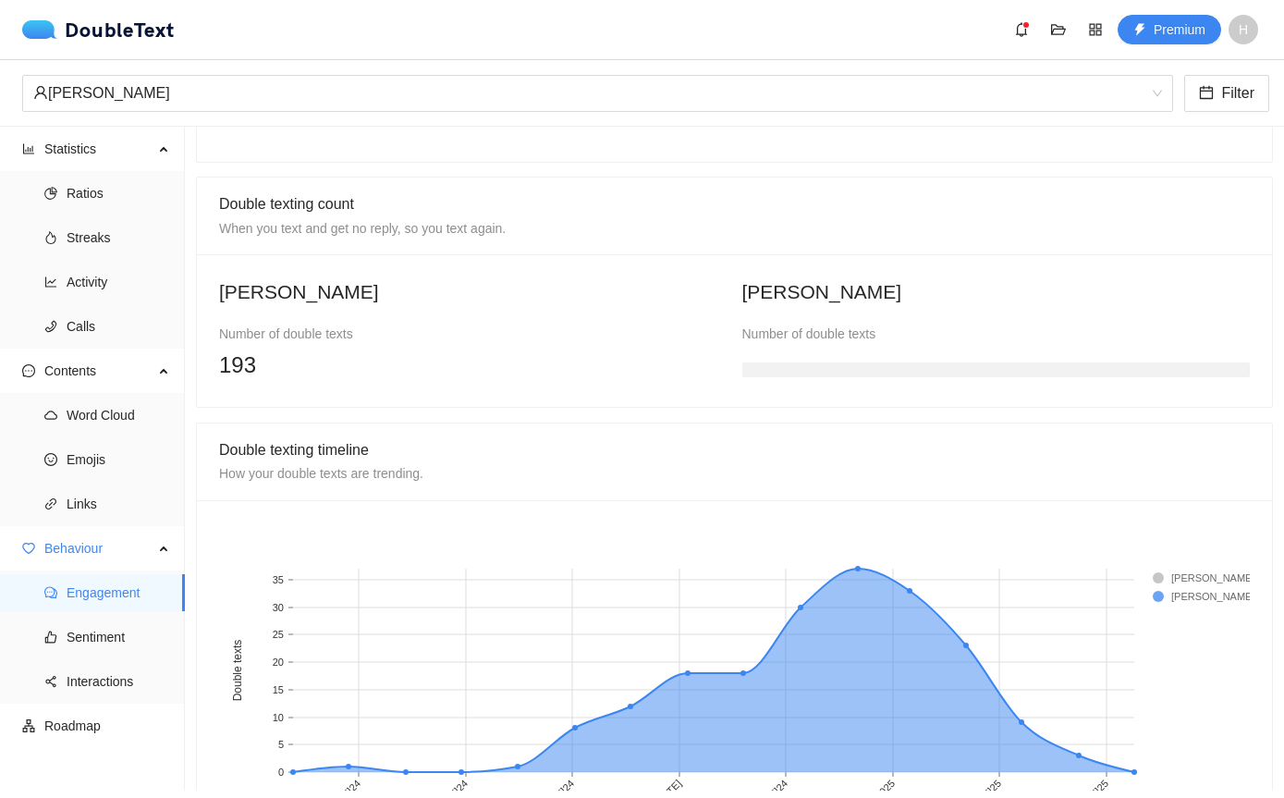
scroll to position [1299, 0]
click at [140, 651] on span "Sentiment" at bounding box center [119, 636] width 104 height 37
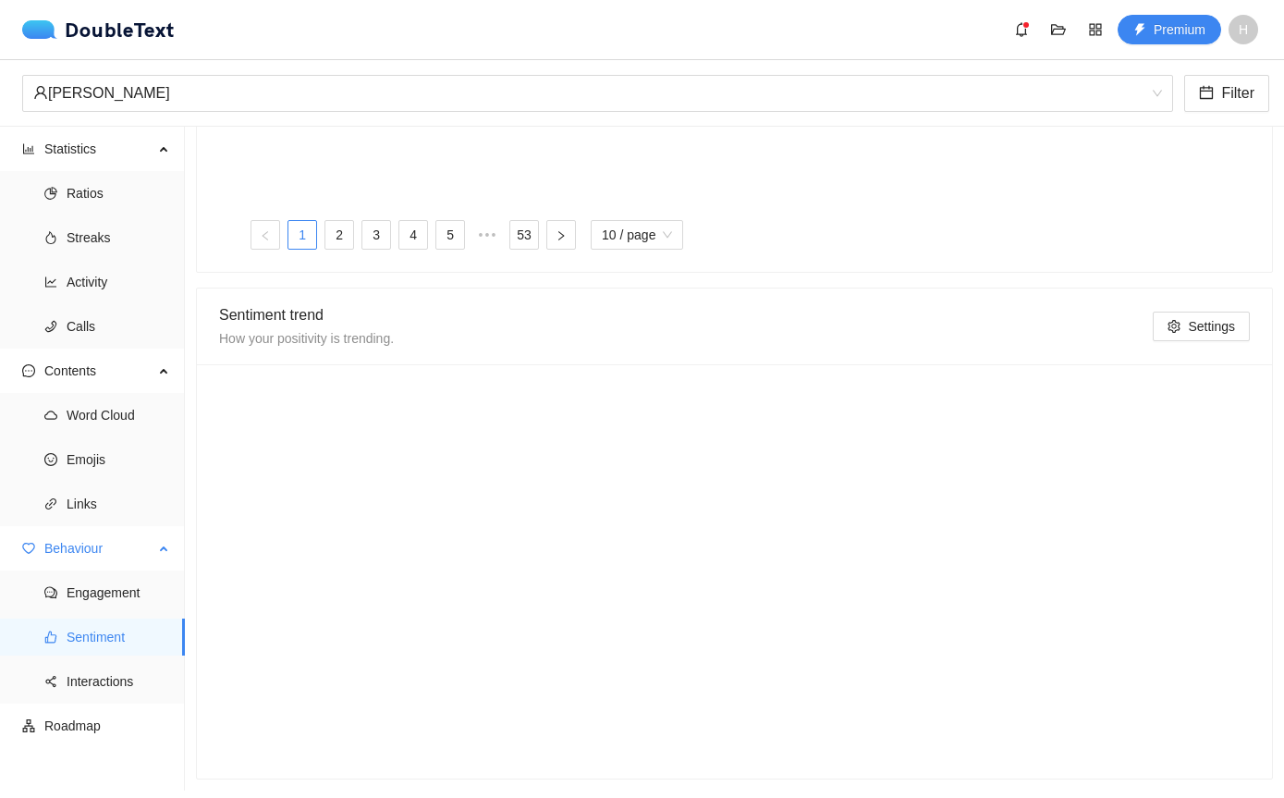
scroll to position [798, 0]
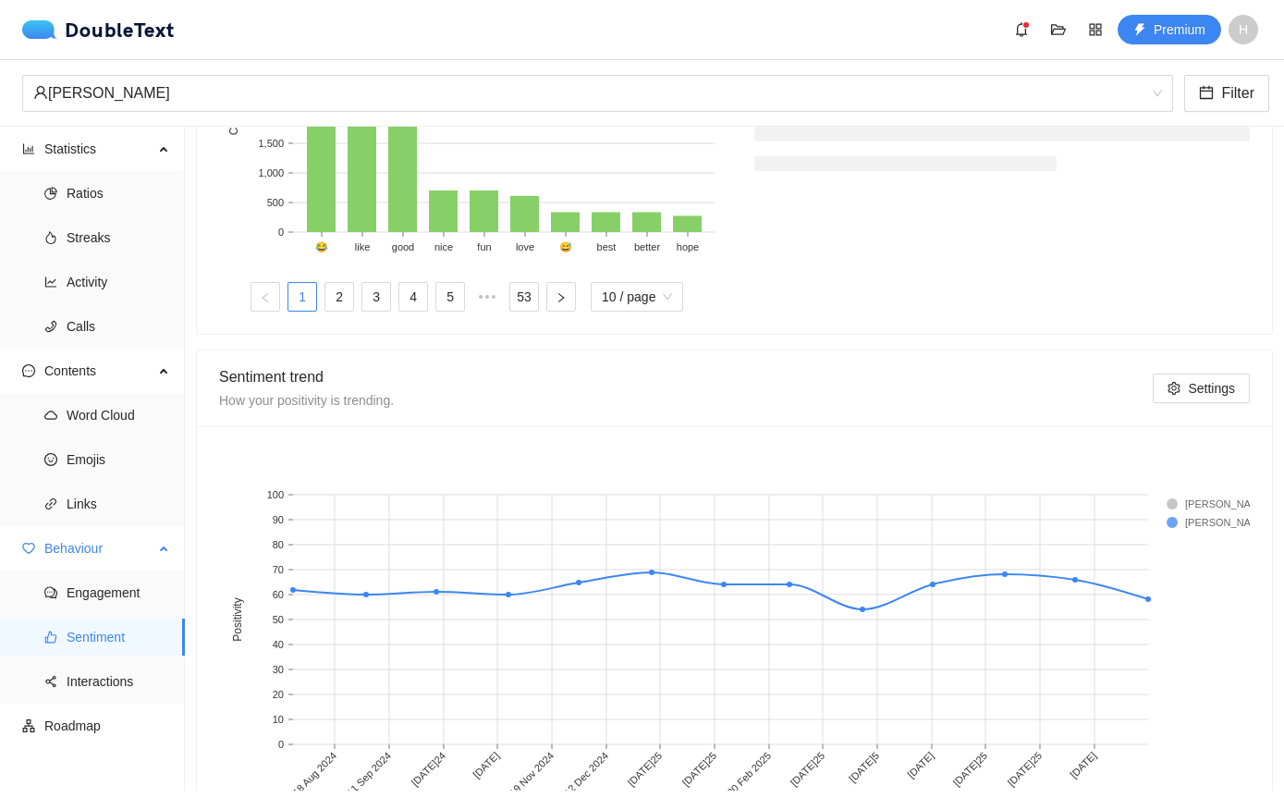
click at [88, 644] on span "Sentiment" at bounding box center [119, 636] width 104 height 37
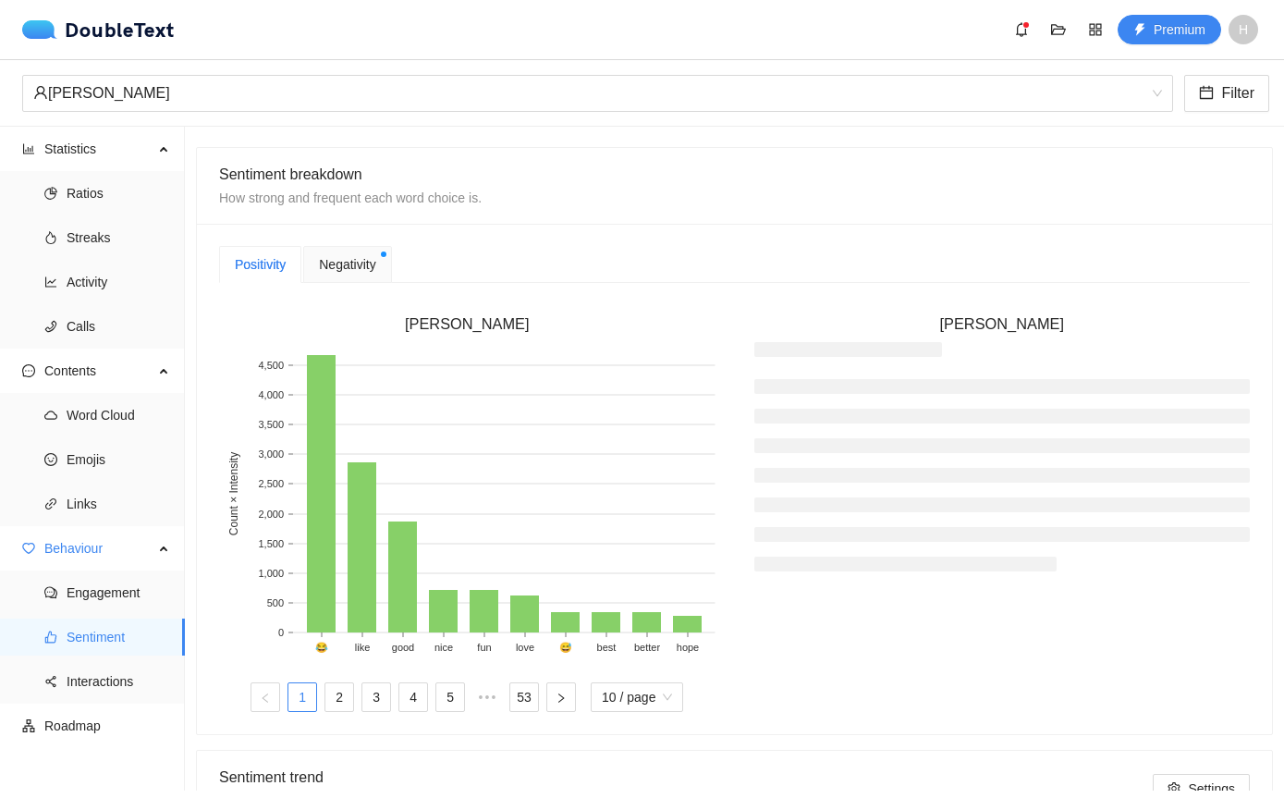
scroll to position [399, 0]
click at [352, 258] on span "Negativity" at bounding box center [347, 263] width 56 height 20
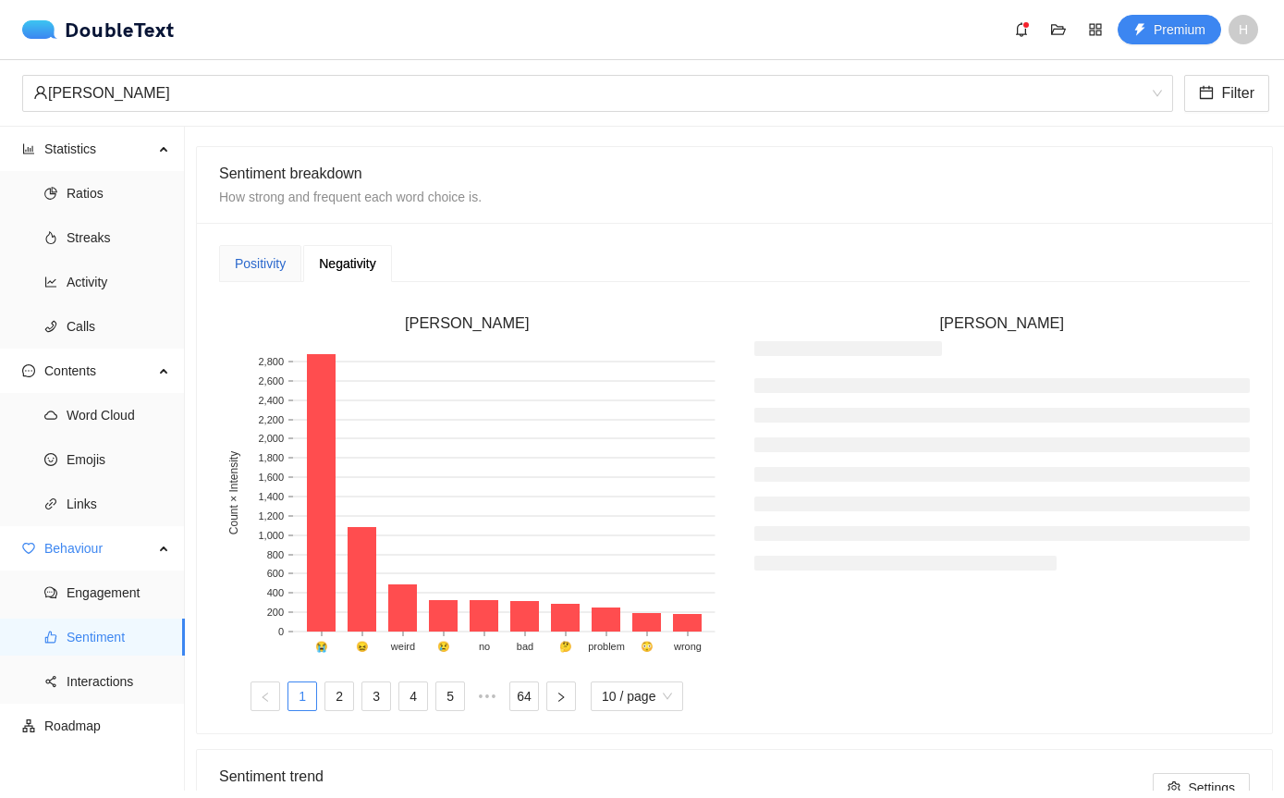
click at [286, 260] on div "Positivity" at bounding box center [260, 263] width 51 height 20
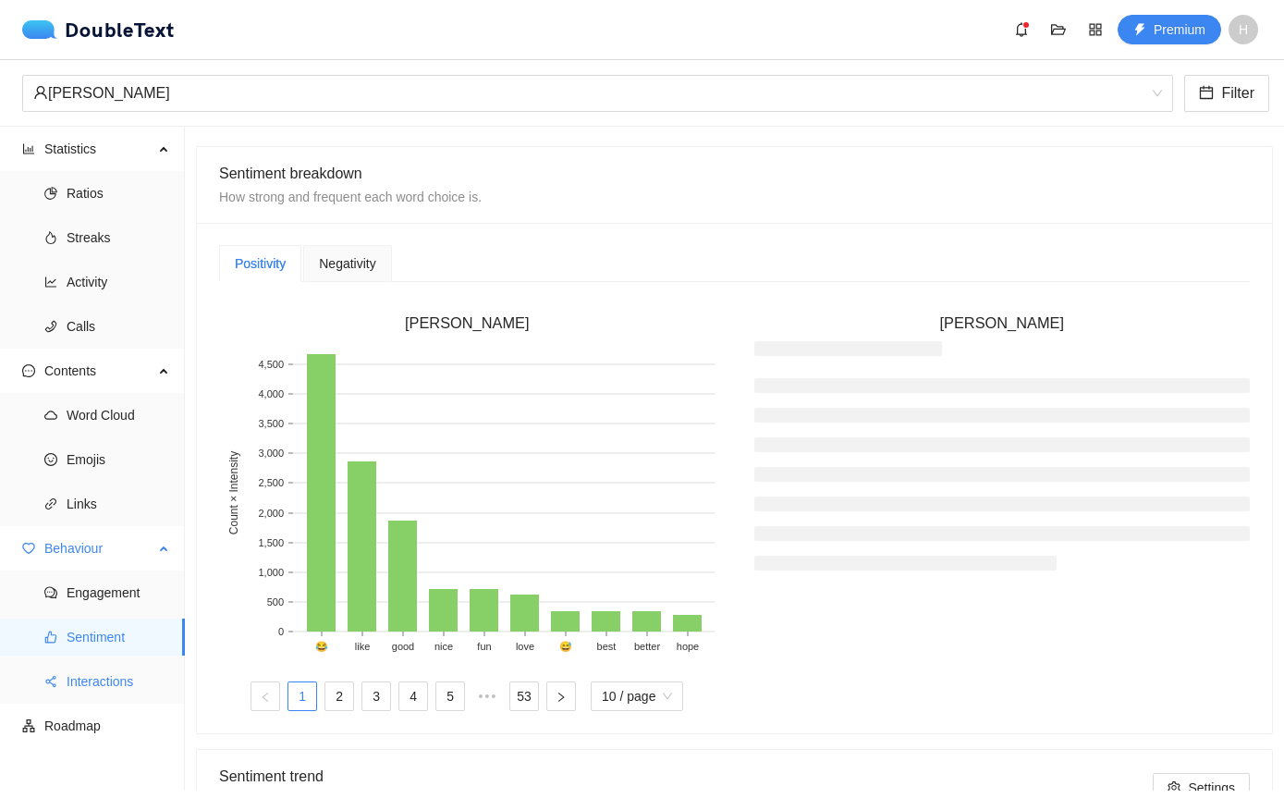
click at [127, 679] on span "Interactions" at bounding box center [119, 681] width 104 height 37
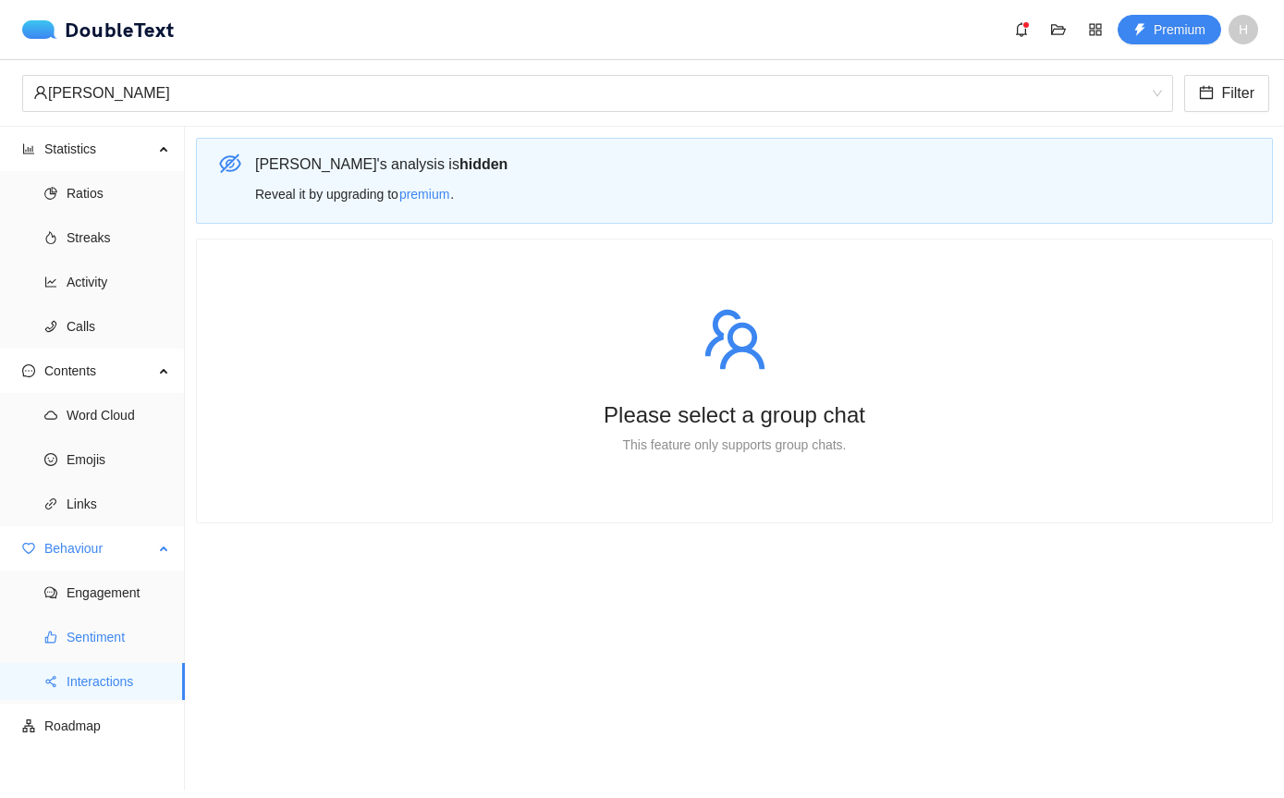
click at [137, 636] on span "Sentiment" at bounding box center [119, 636] width 104 height 37
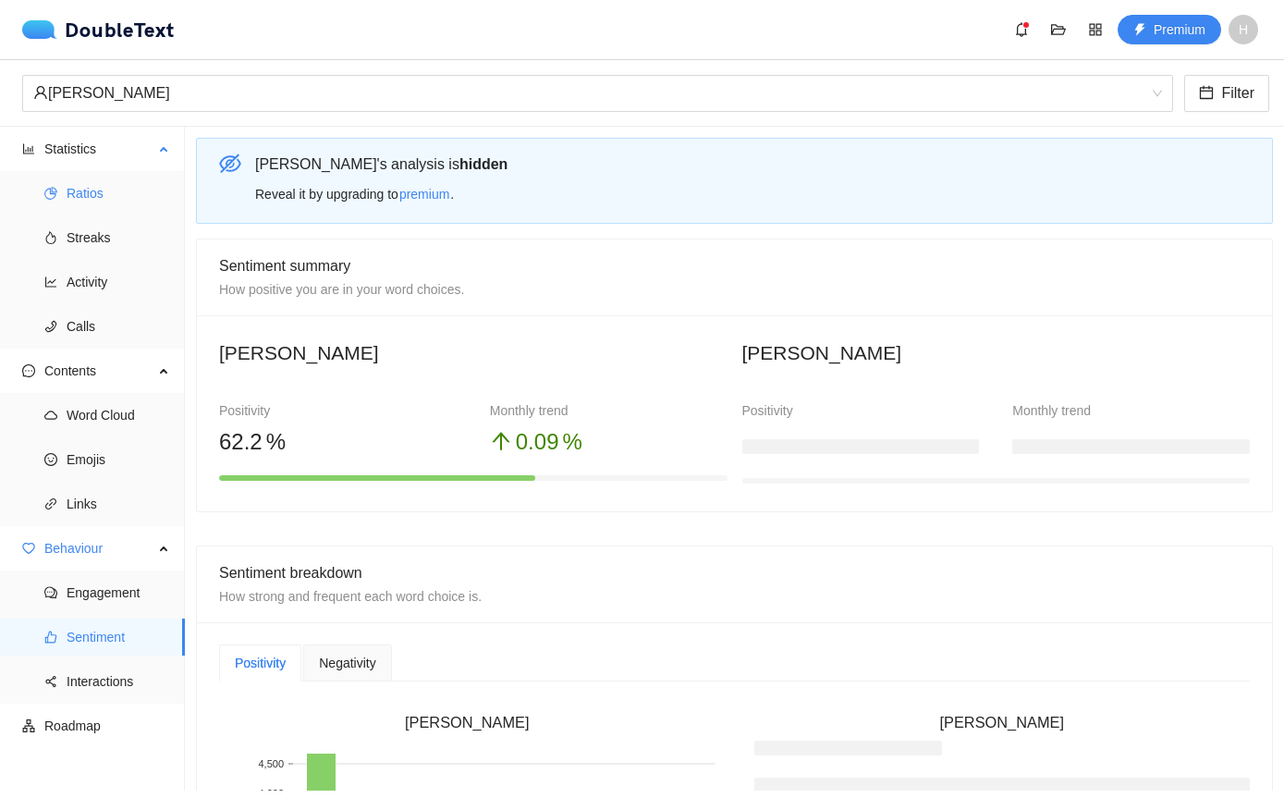
click at [86, 175] on span "Ratios" at bounding box center [119, 193] width 104 height 37
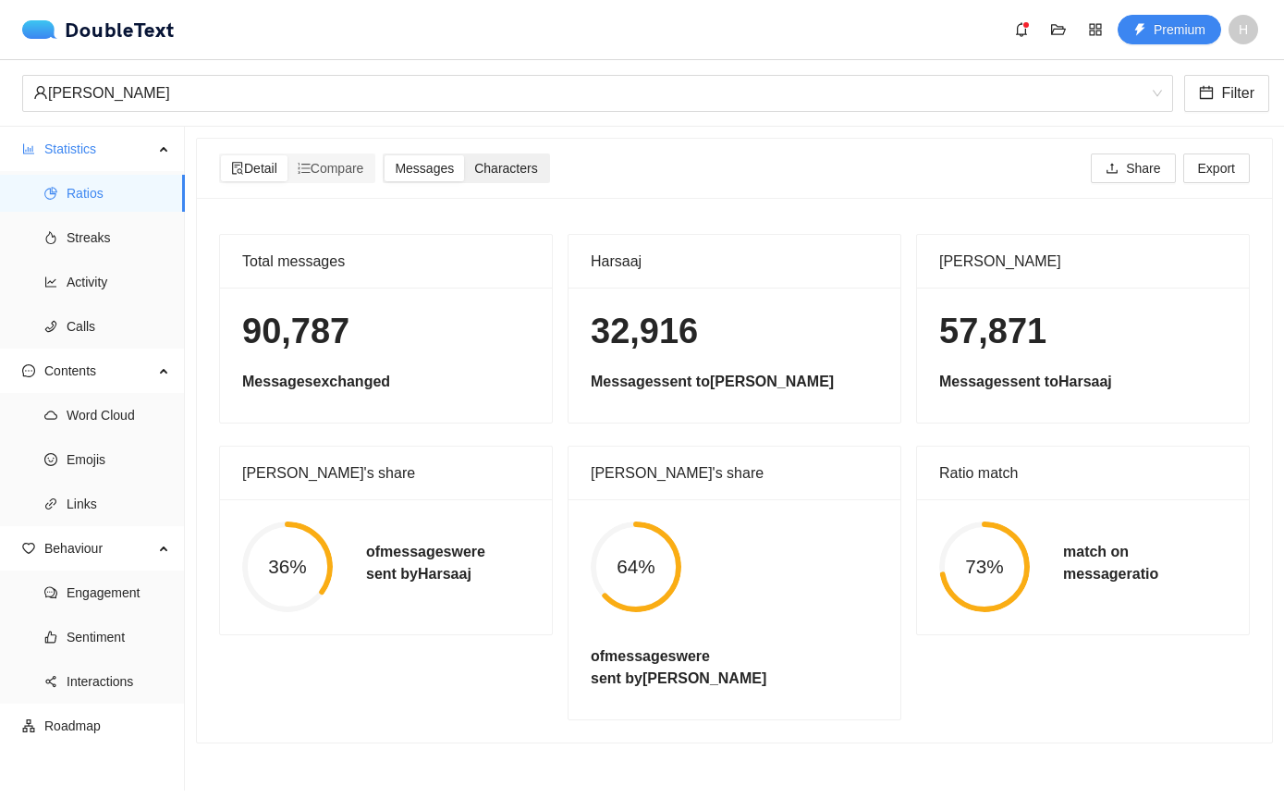
click at [494, 161] on span "Characters" at bounding box center [505, 168] width 63 height 15
click at [464, 155] on input "Characters" at bounding box center [464, 155] width 0 height 0
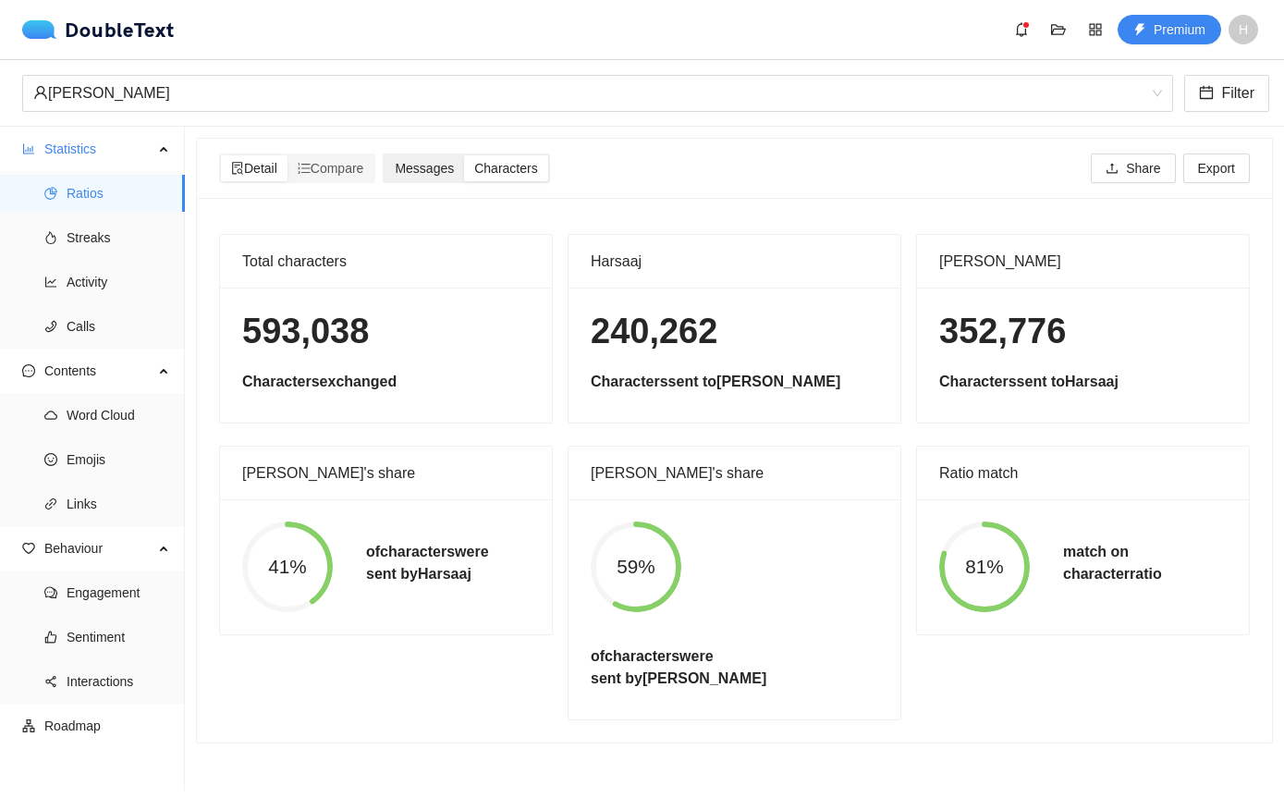
click at [427, 161] on span "Messages" at bounding box center [424, 168] width 59 height 15
click at [384, 155] on input "Messages" at bounding box center [384, 155] width 0 height 0
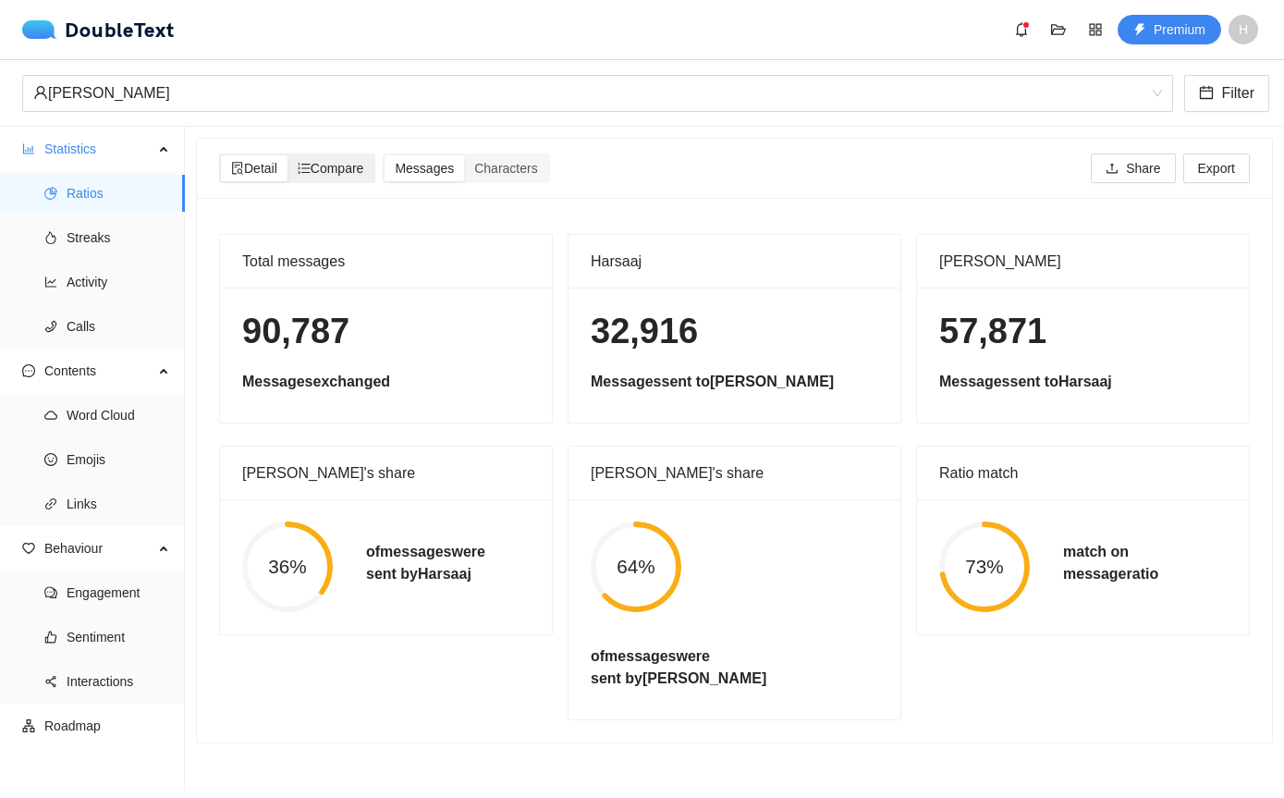
click at [342, 161] on span "Compare" at bounding box center [331, 168] width 67 height 15
click at [287, 155] on input "Compare" at bounding box center [287, 155] width 0 height 0
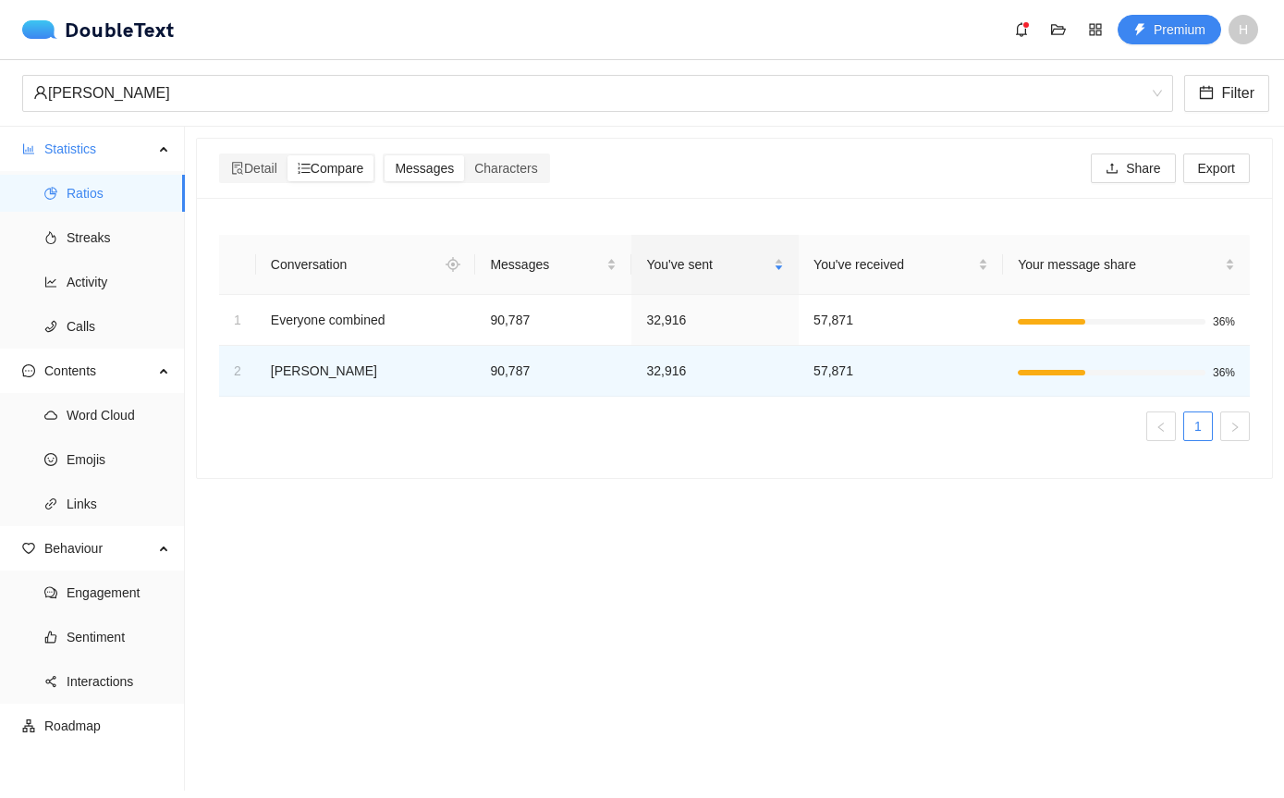
click at [395, 531] on section "Detail Compare Messages Characters Share Export Conversation Messages You've se…" at bounding box center [734, 459] width 1099 height 664
click at [270, 161] on span "Detail" at bounding box center [254, 168] width 46 height 15
click at [221, 155] on input "Detail" at bounding box center [221, 155] width 0 height 0
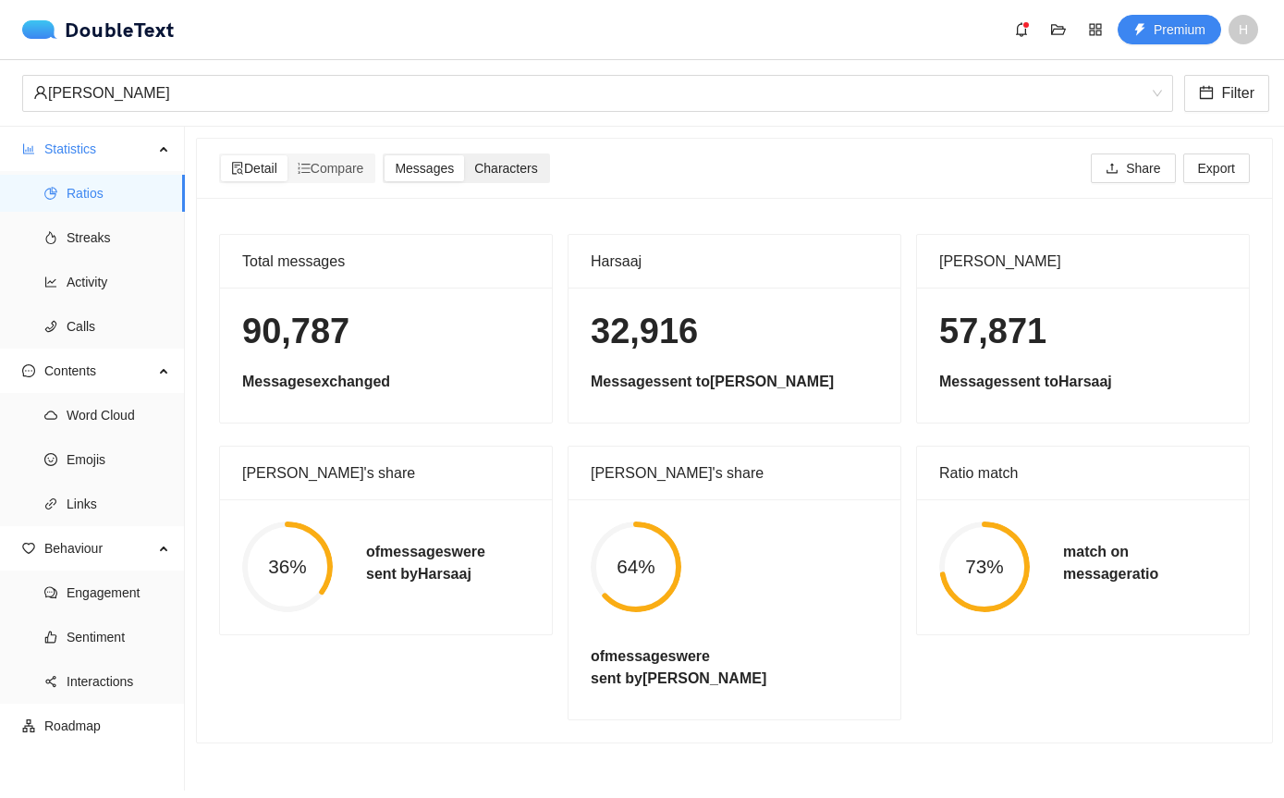
click at [519, 155] on div "Characters" at bounding box center [505, 168] width 83 height 26
click at [464, 155] on input "Characters" at bounding box center [464, 155] width 0 height 0
